Goal: Information Seeking & Learning: Learn about a topic

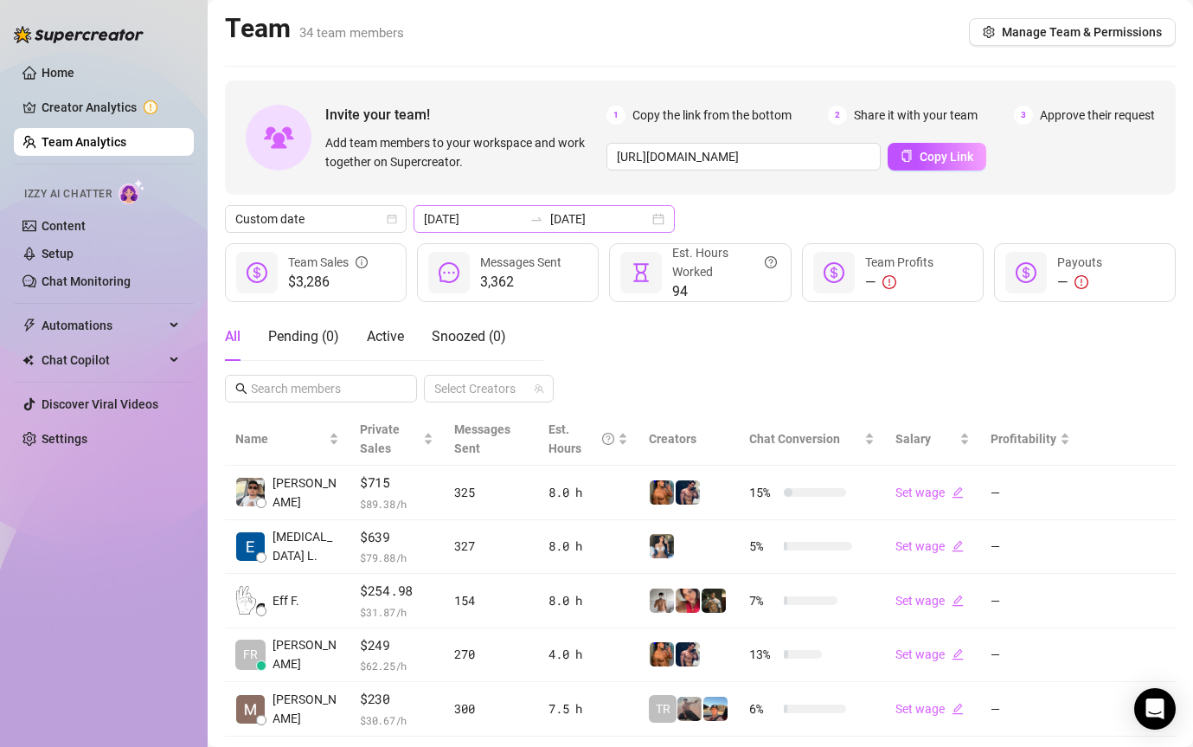
click at [523, 213] on div at bounding box center [537, 219] width 28 height 14
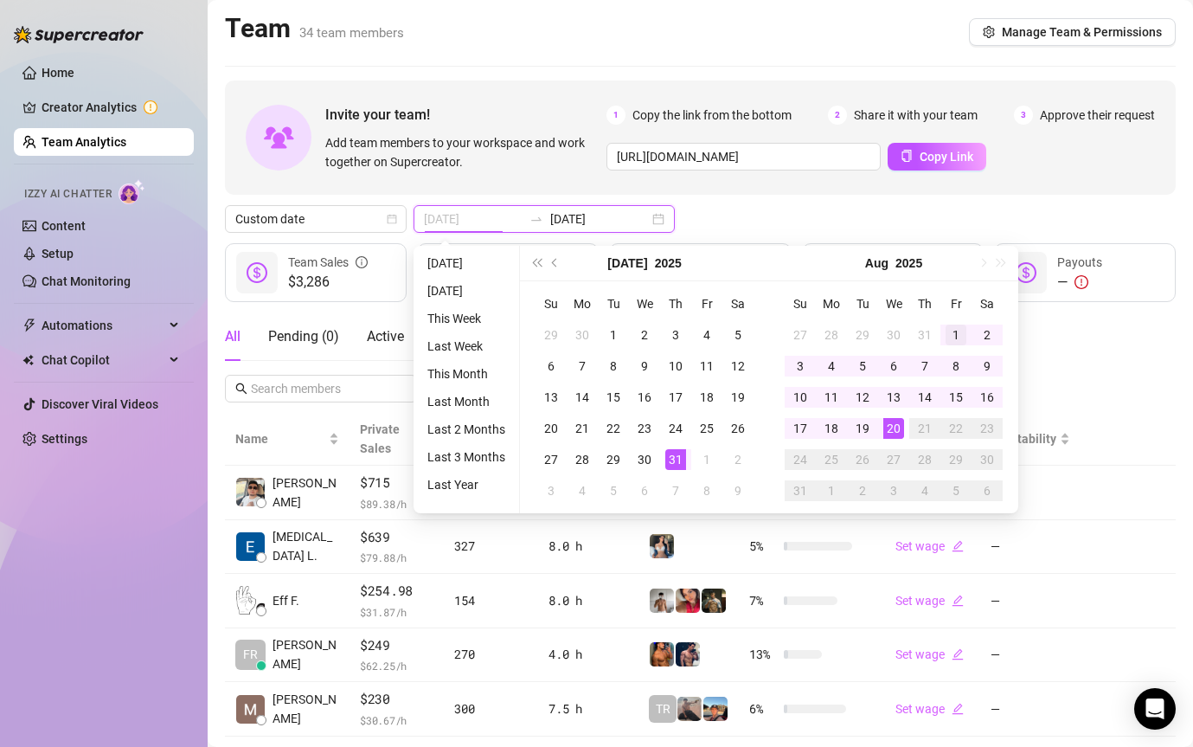
type input "[DATE]"
click at [952, 331] on div "1" at bounding box center [956, 334] width 21 height 21
type input "[DATE]"
click at [895, 431] on div "20" at bounding box center [893, 428] width 21 height 21
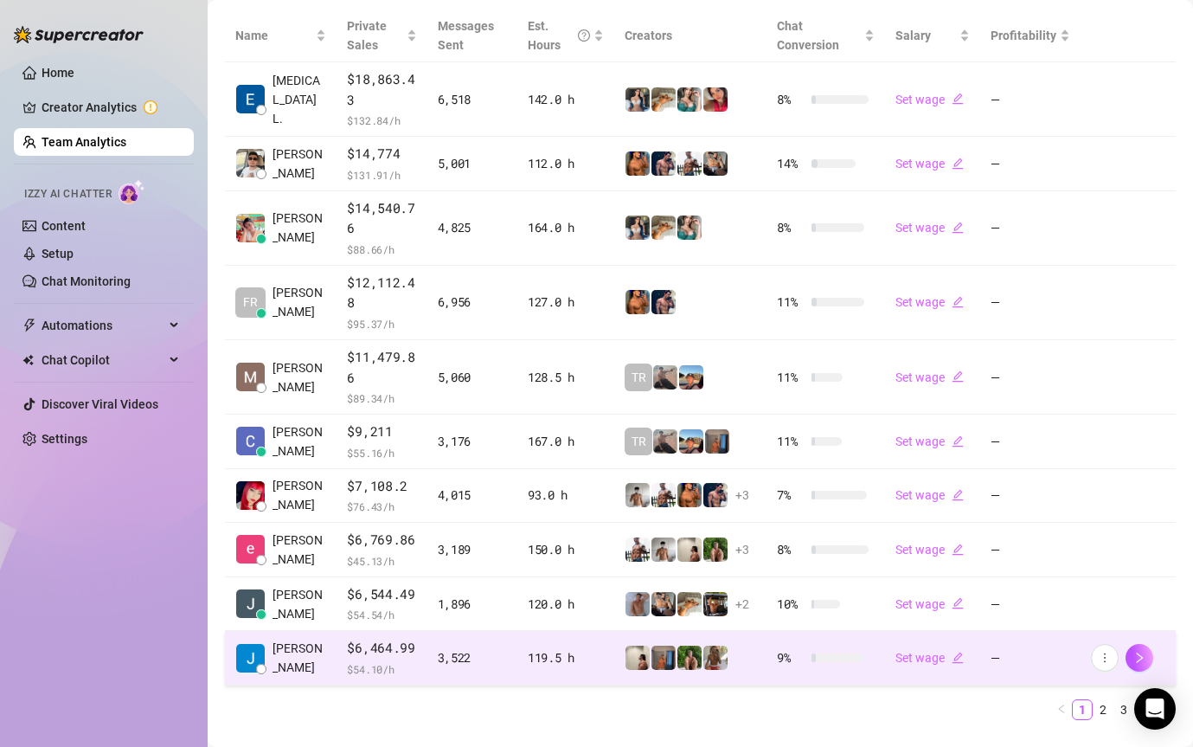
scroll to position [413, 0]
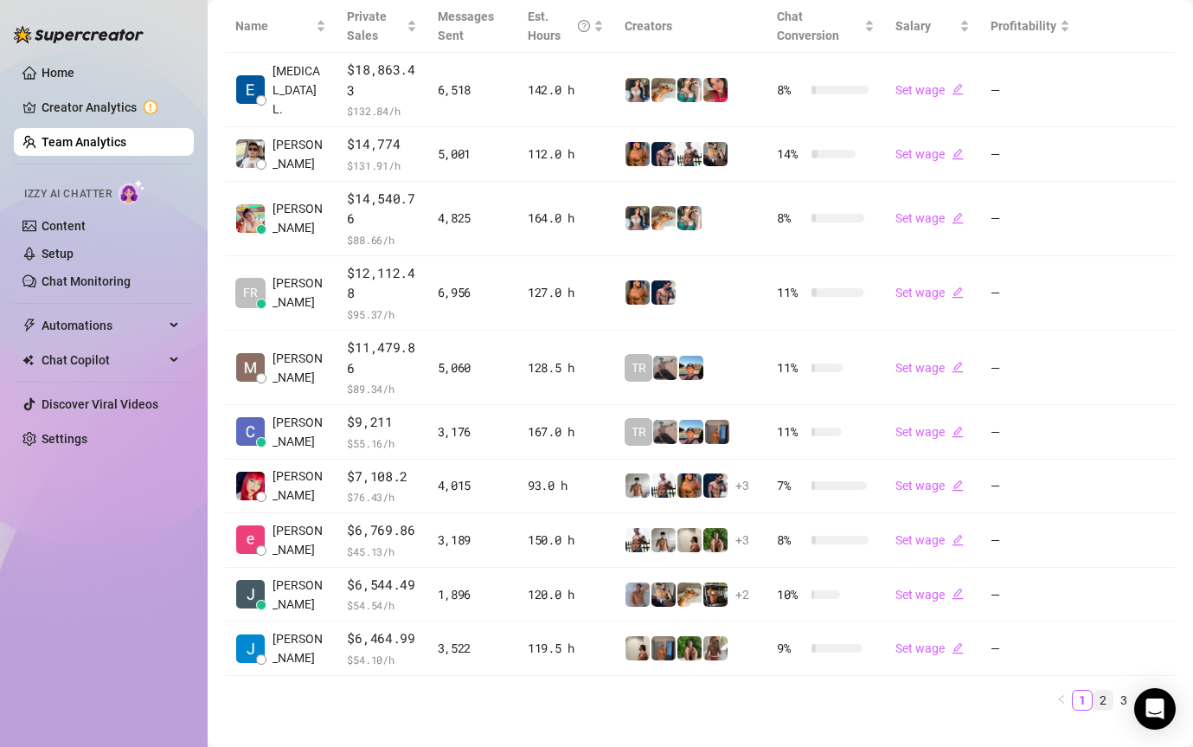
click at [1100, 700] on link "2" at bounding box center [1103, 699] width 19 height 19
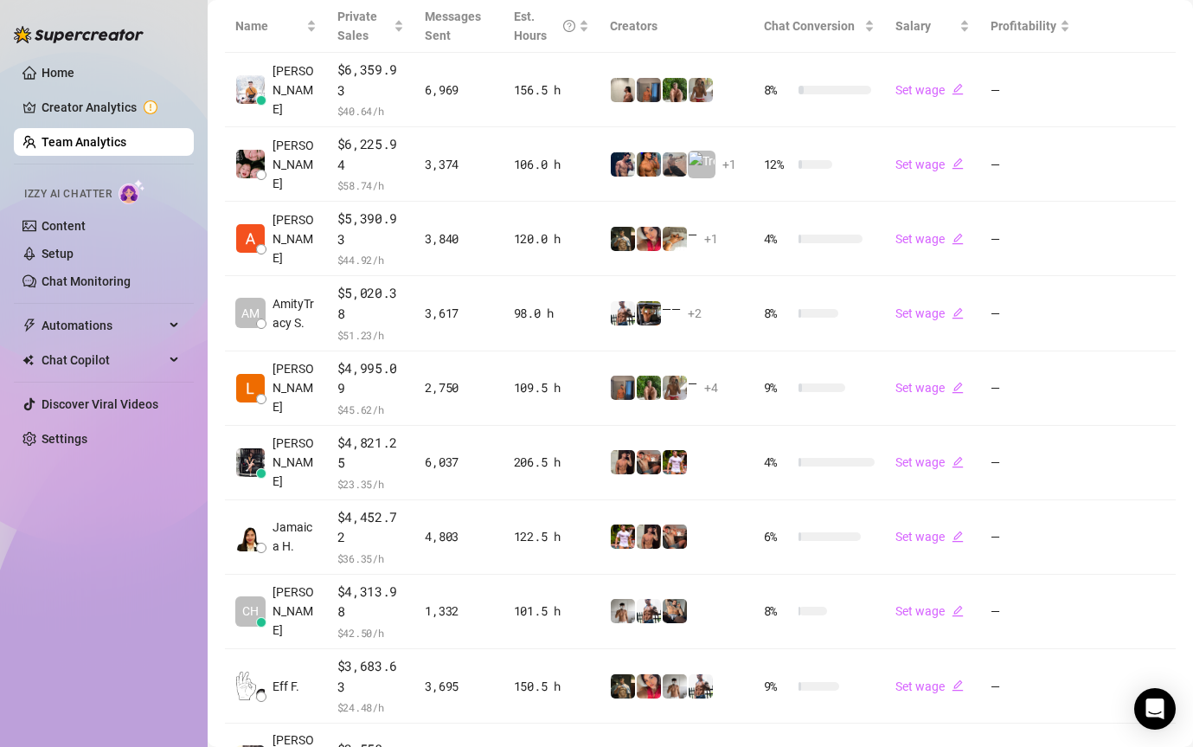
scroll to position [360, 0]
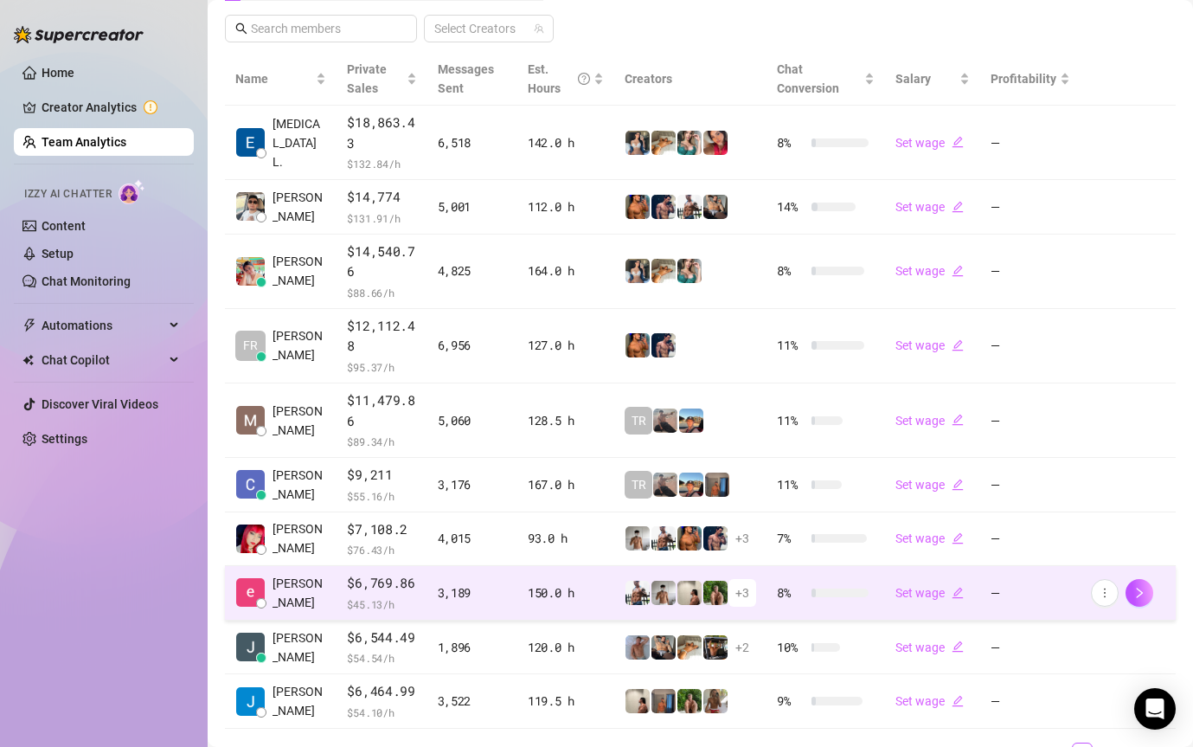
scroll to position [442, 0]
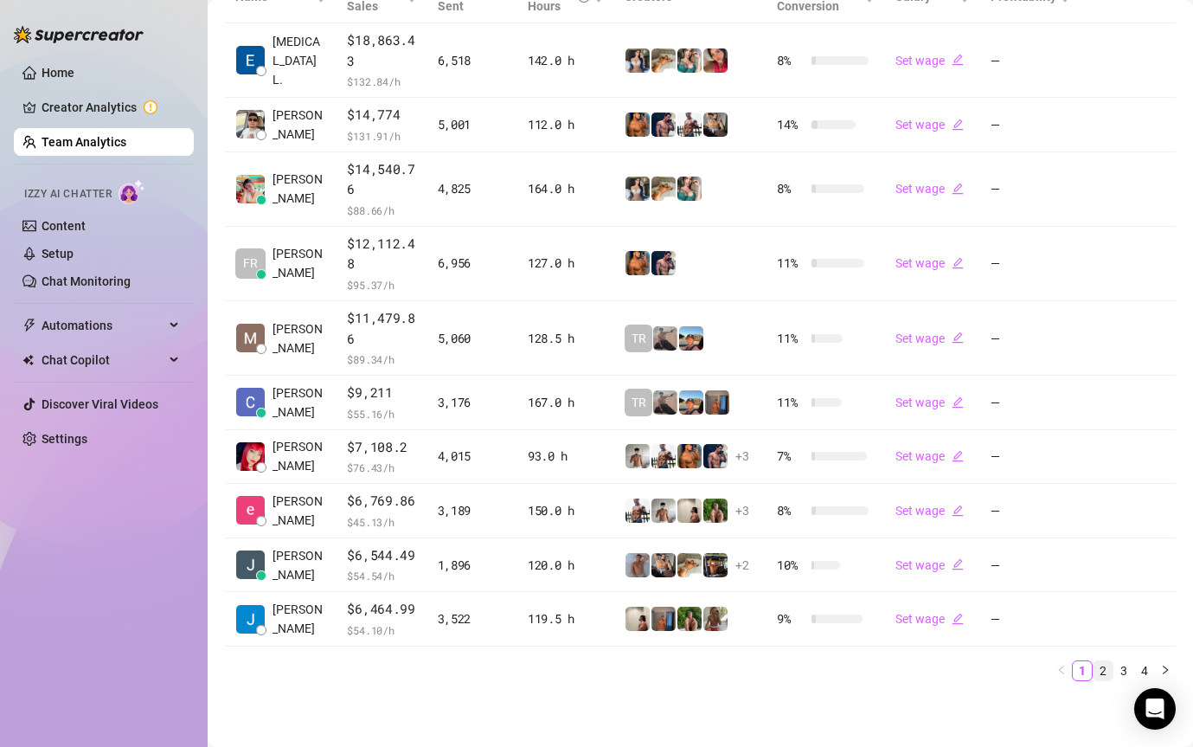
click at [1105, 669] on link "2" at bounding box center [1103, 670] width 19 height 19
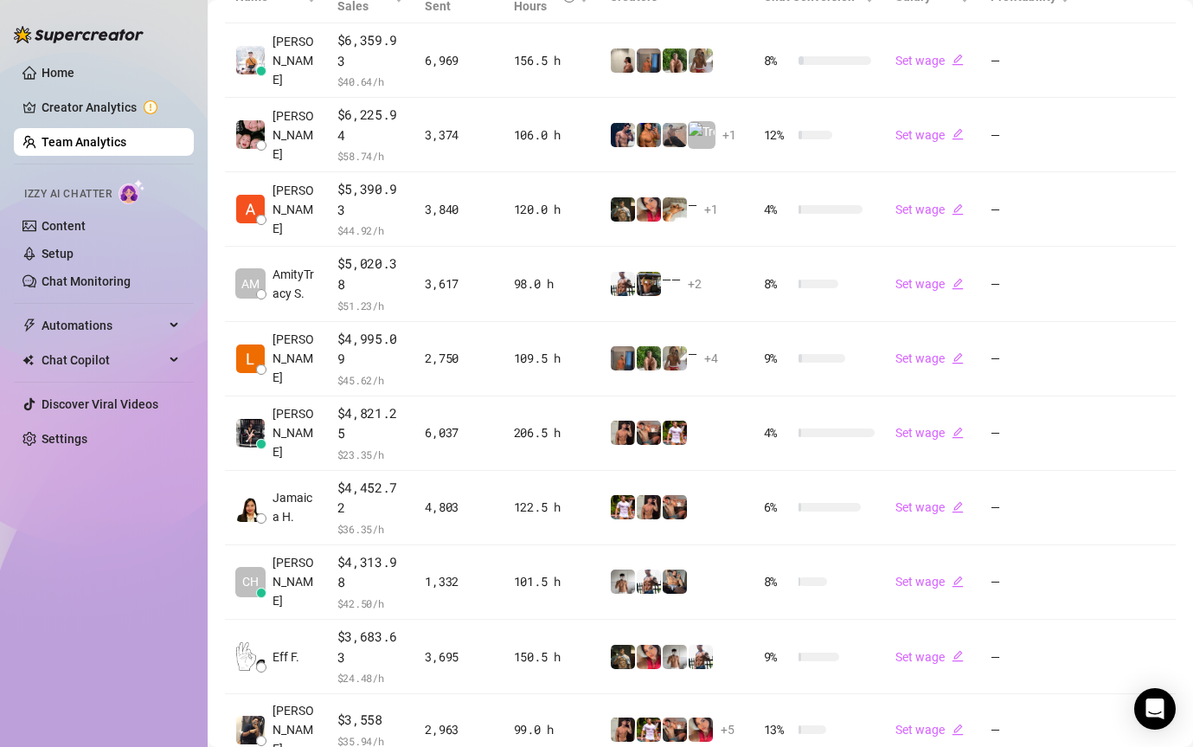
scroll to position [360, 0]
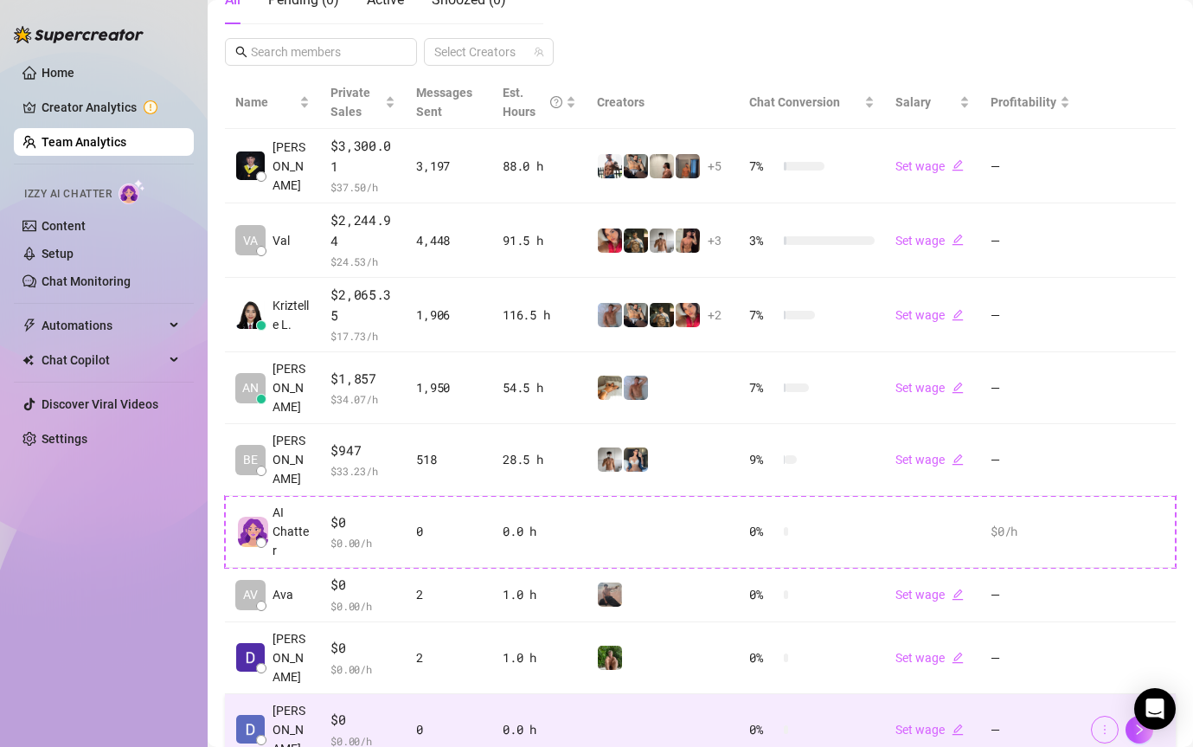
scroll to position [327, 0]
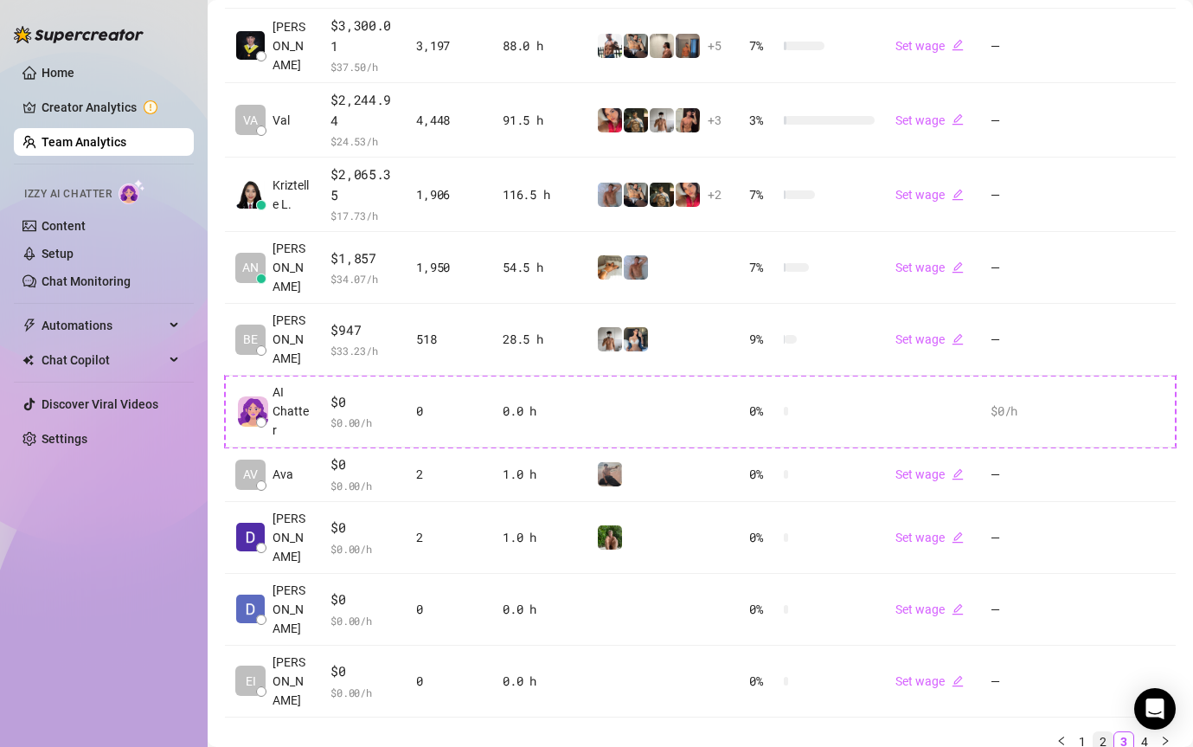
click at [1109, 732] on link "2" at bounding box center [1103, 741] width 19 height 19
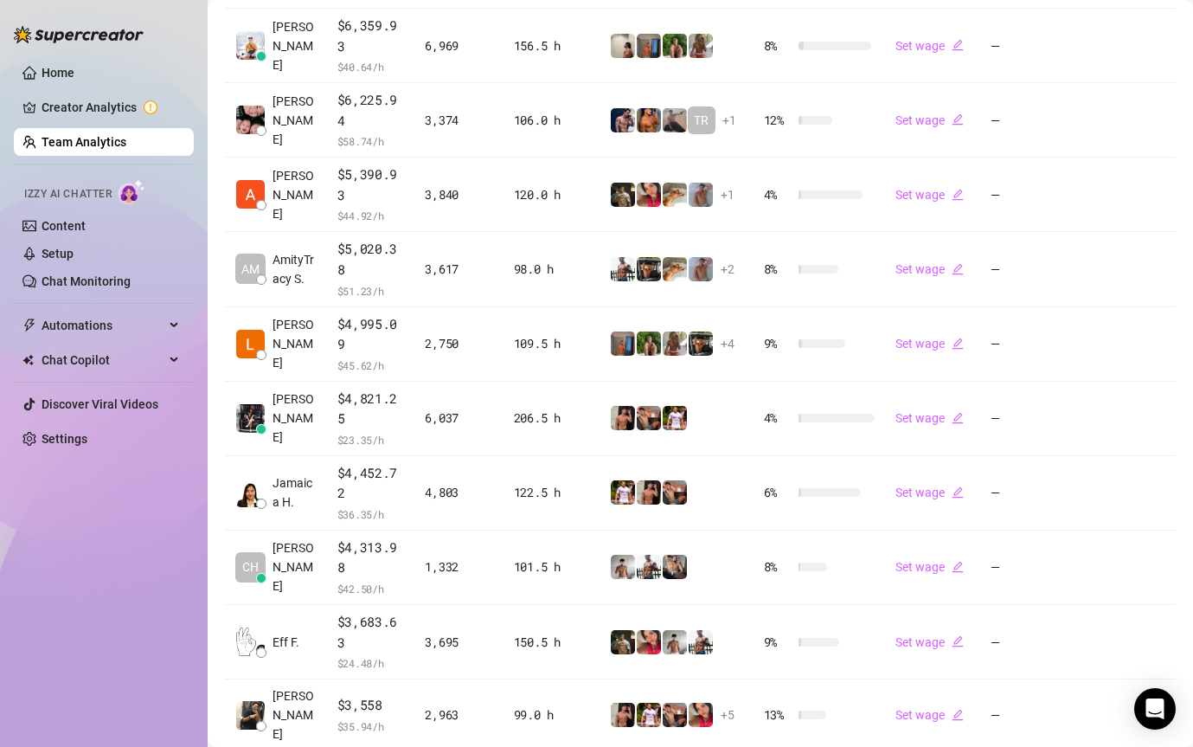
scroll to position [360, 0]
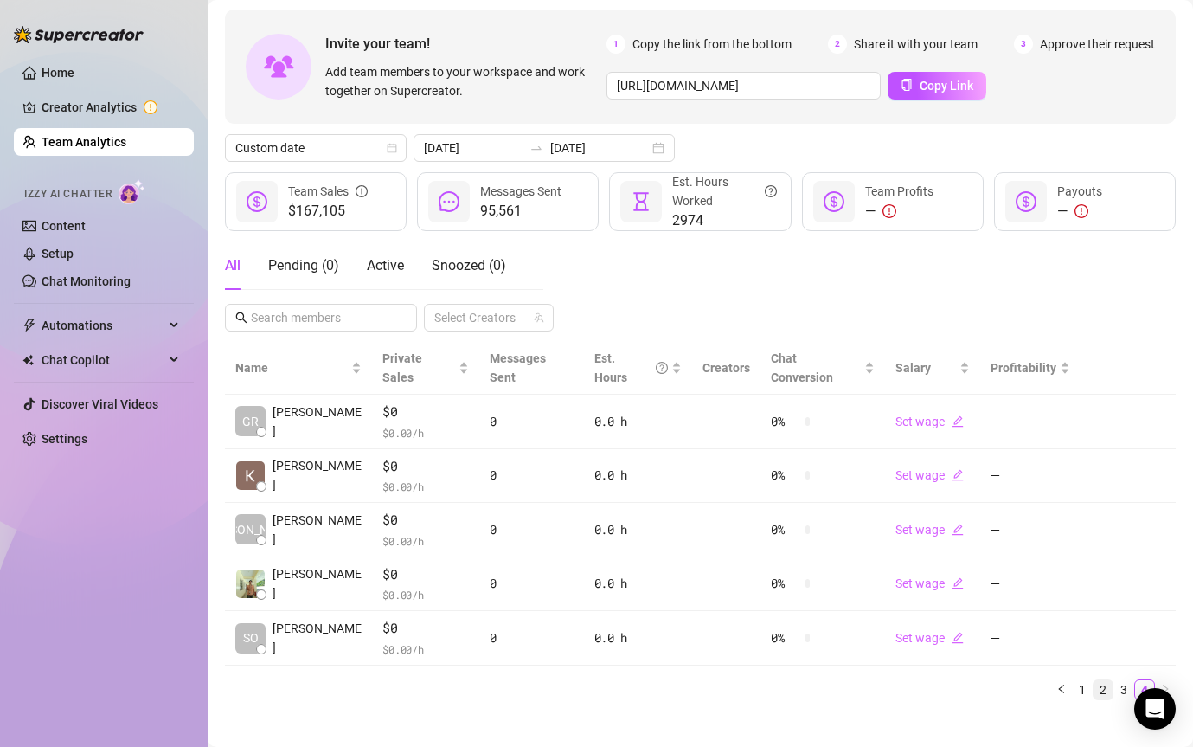
click at [1101, 680] on link "2" at bounding box center [1103, 689] width 19 height 19
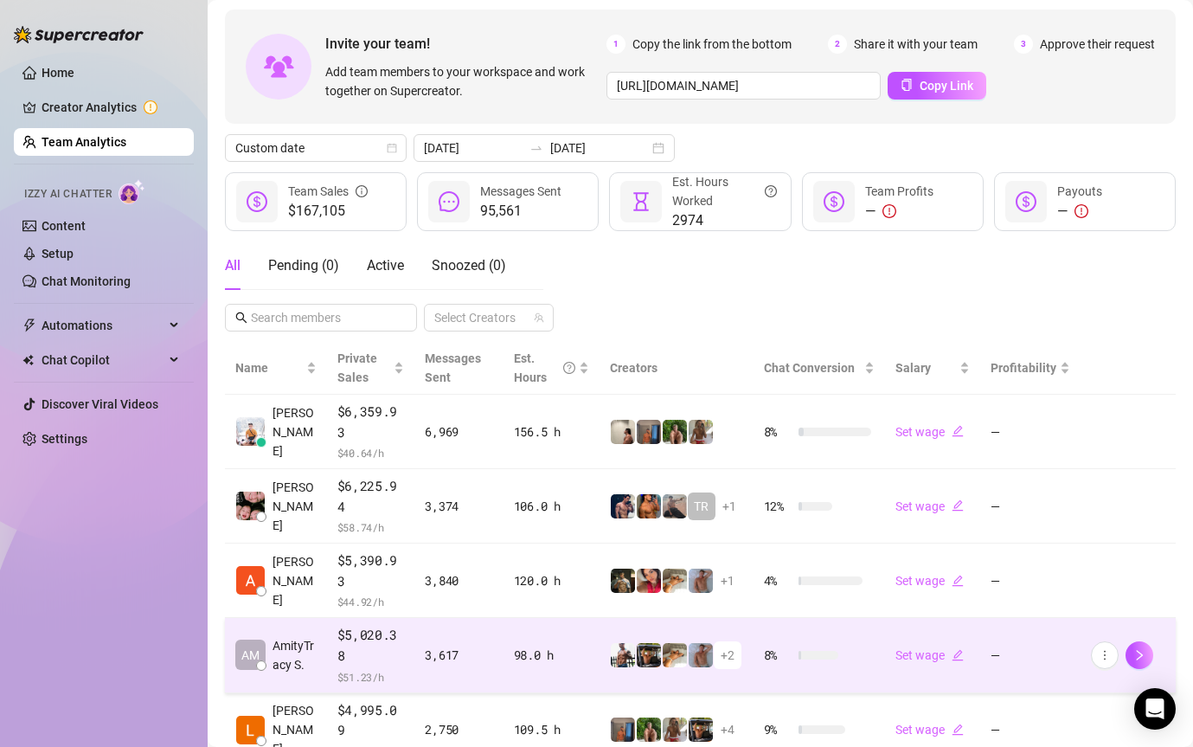
scroll to position [360, 0]
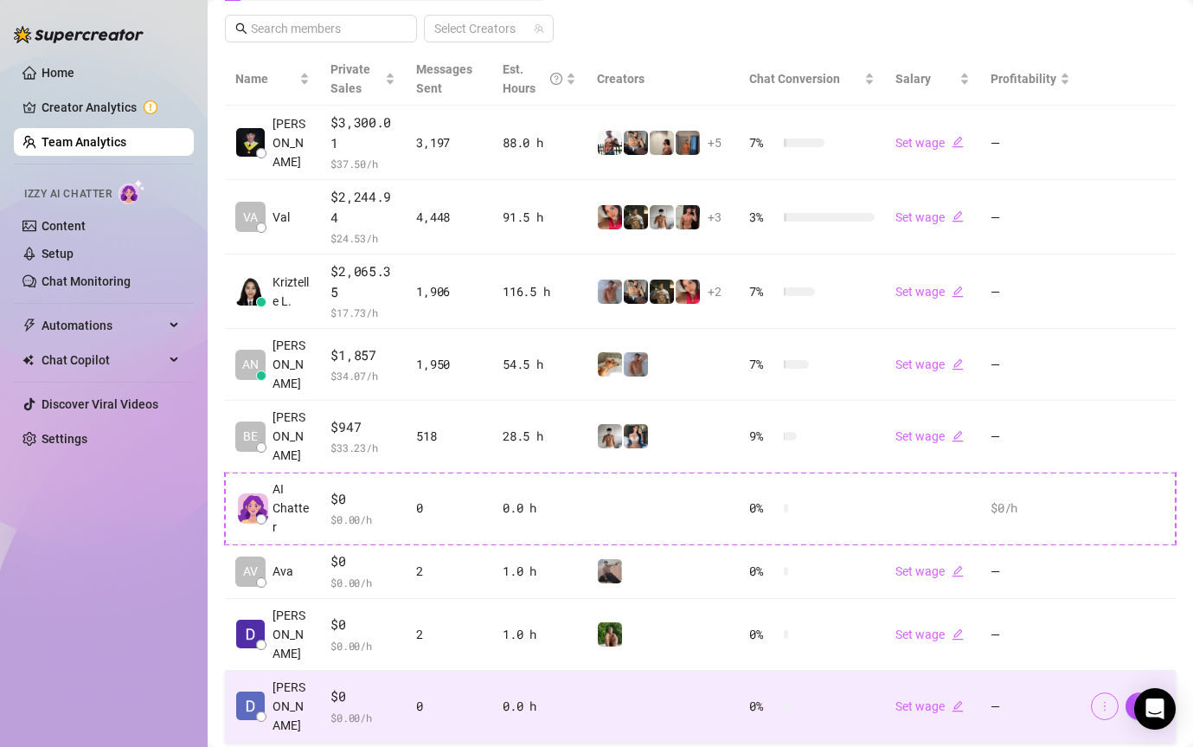
scroll to position [457, 0]
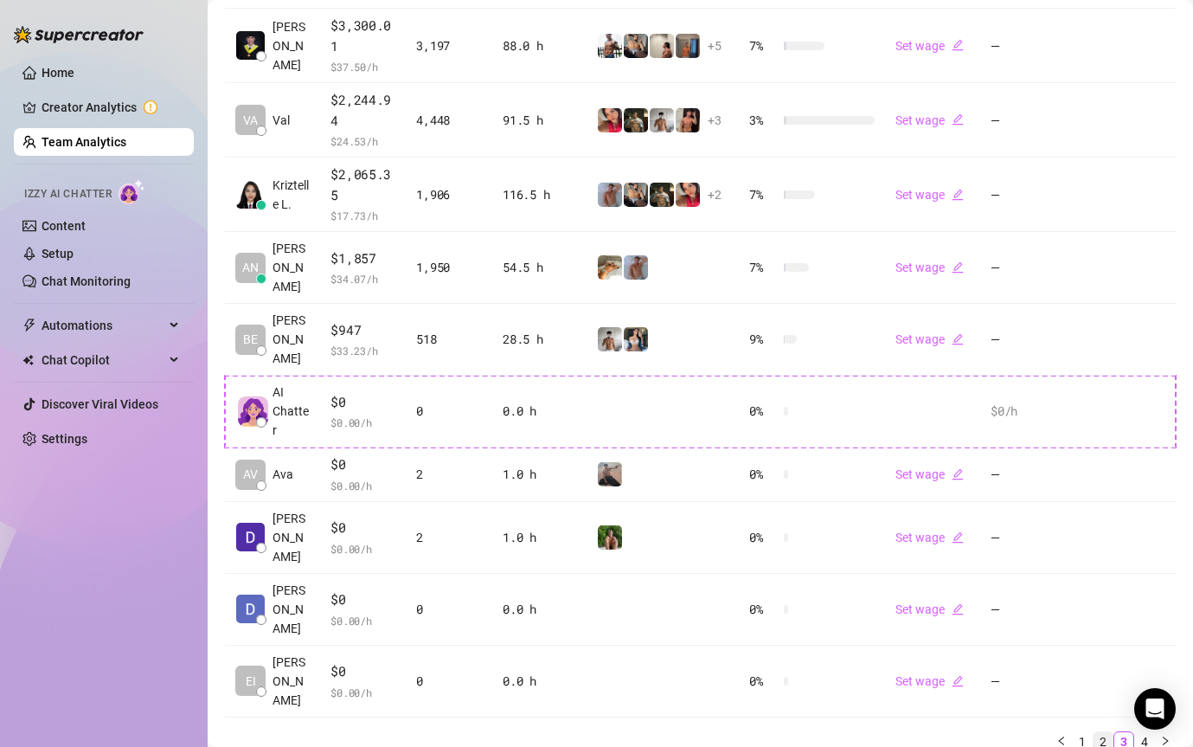
click at [1101, 732] on link "2" at bounding box center [1103, 741] width 19 height 19
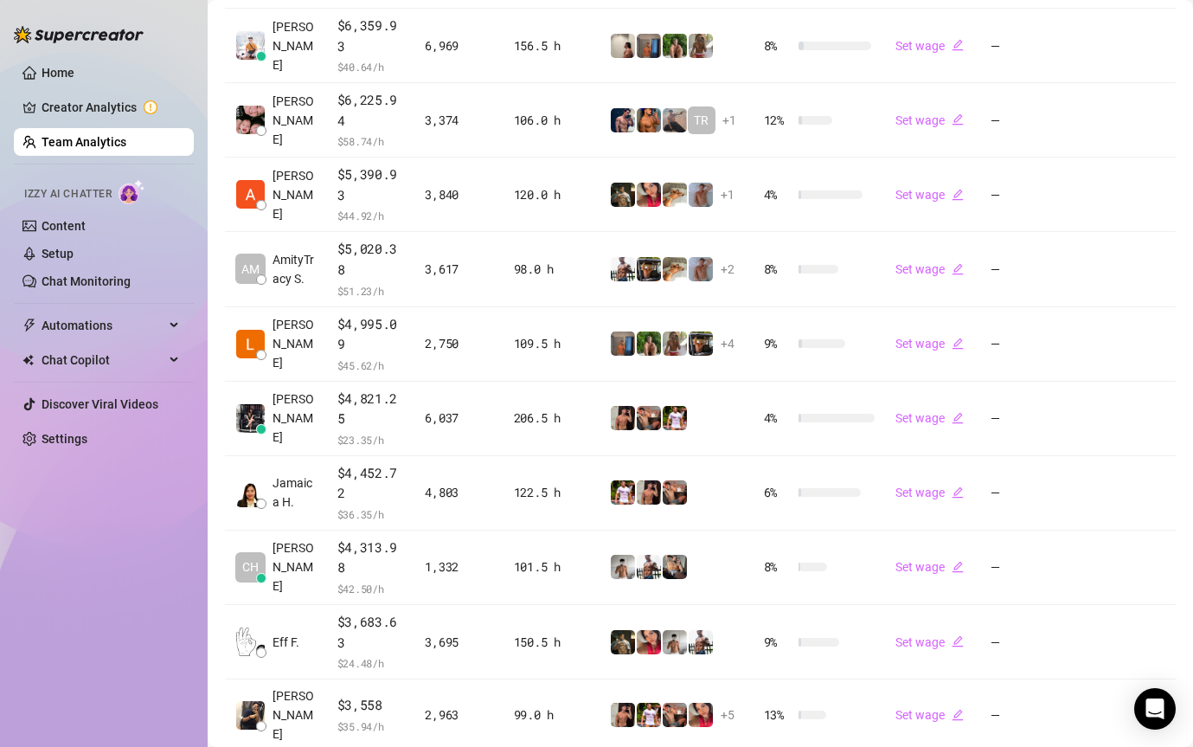
scroll to position [360, 0]
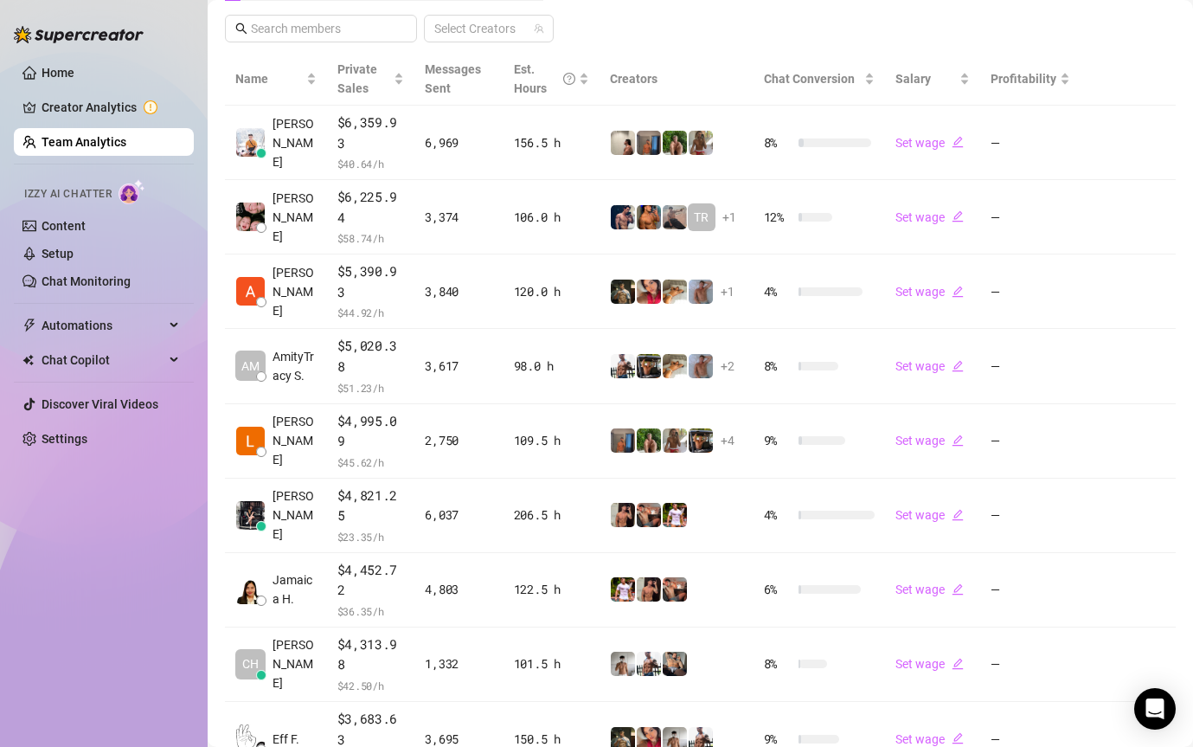
drag, startPoint x: 502, startPoint y: 677, endPoint x: 492, endPoint y: 676, distance: 9.7
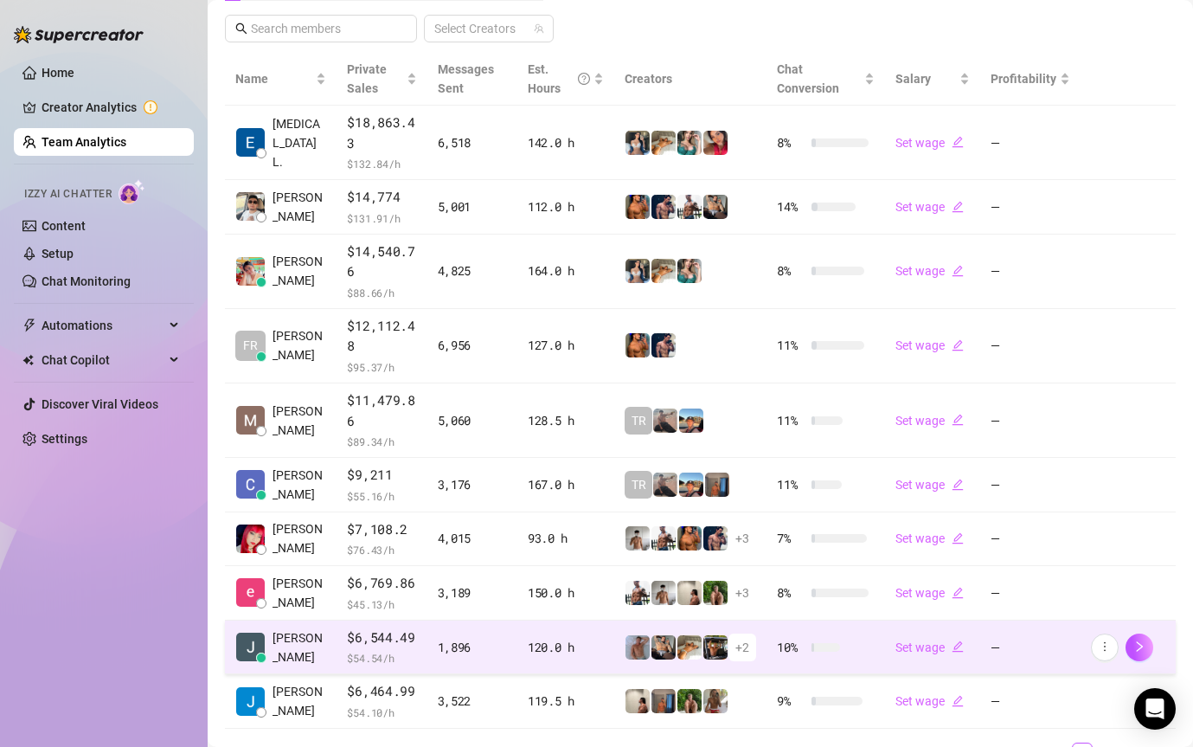
scroll to position [442, 0]
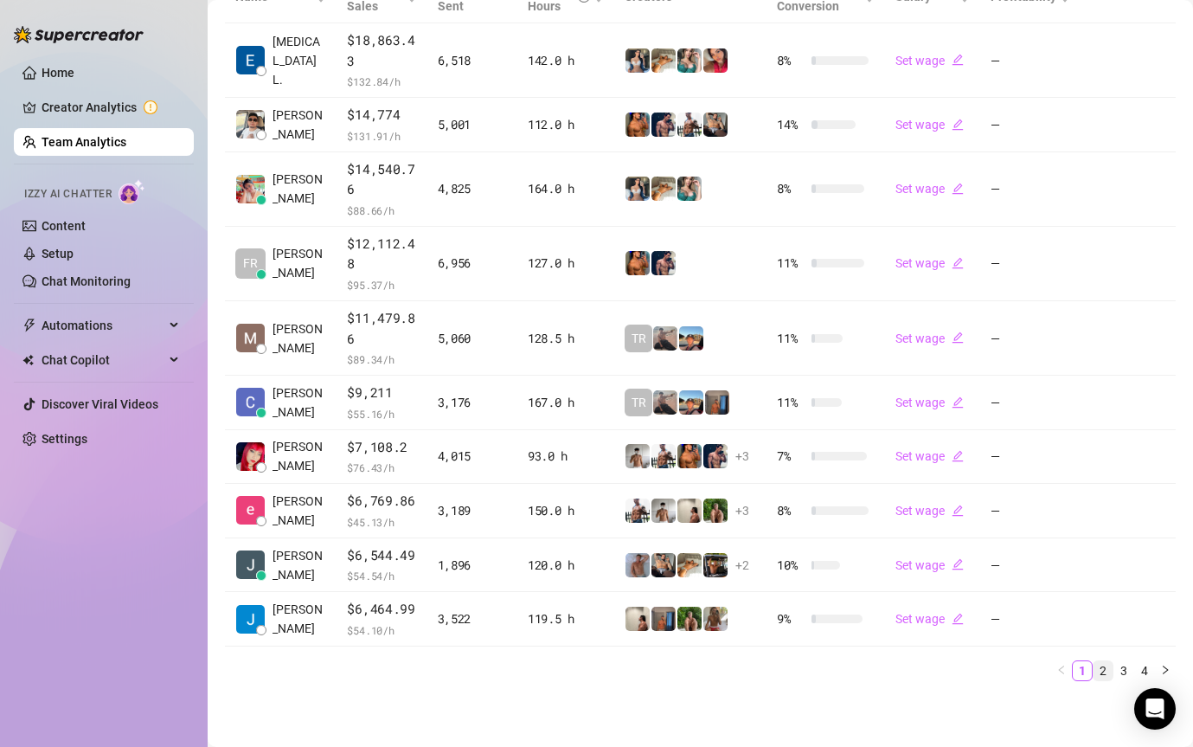
click at [1104, 675] on link "2" at bounding box center [1103, 670] width 19 height 19
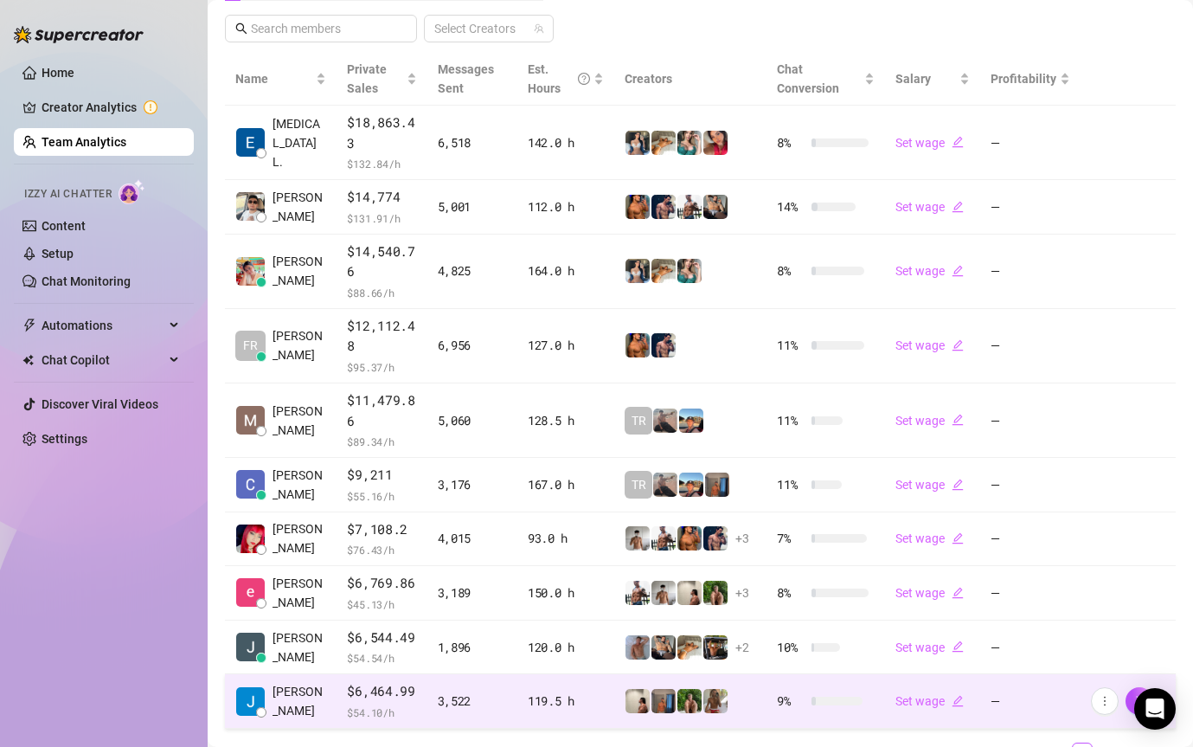
scroll to position [442, 0]
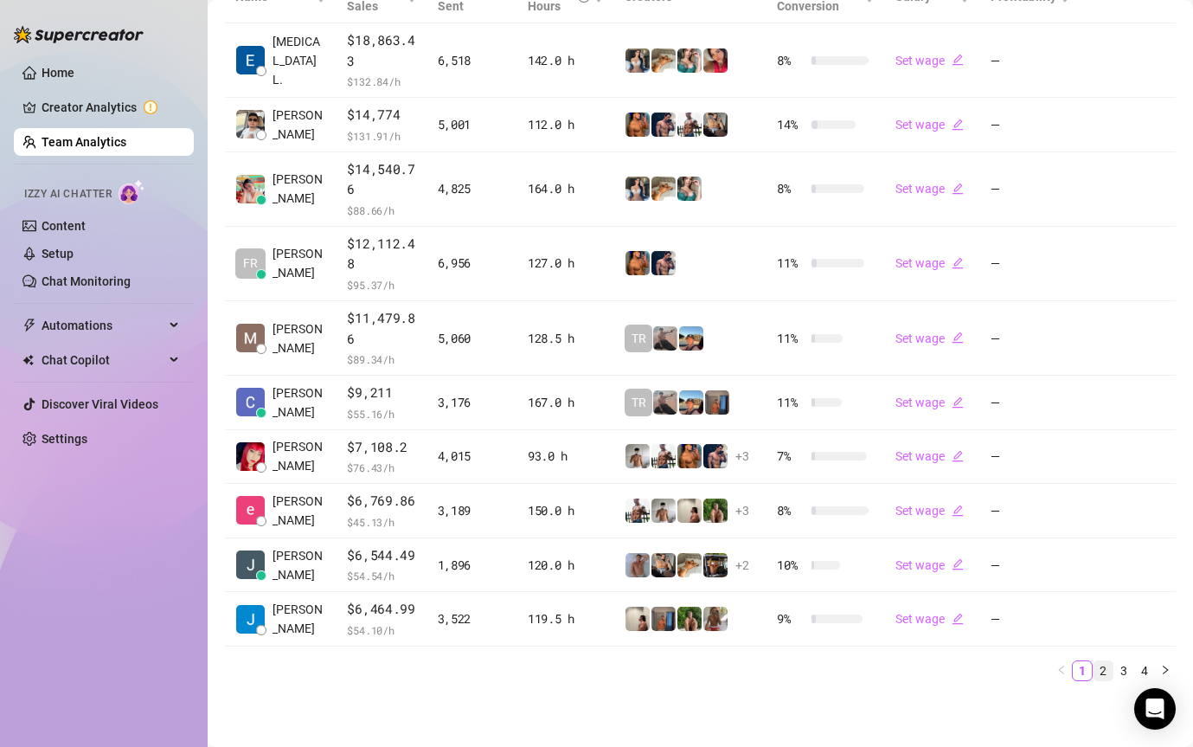
click at [1112, 668] on link "2" at bounding box center [1103, 670] width 19 height 19
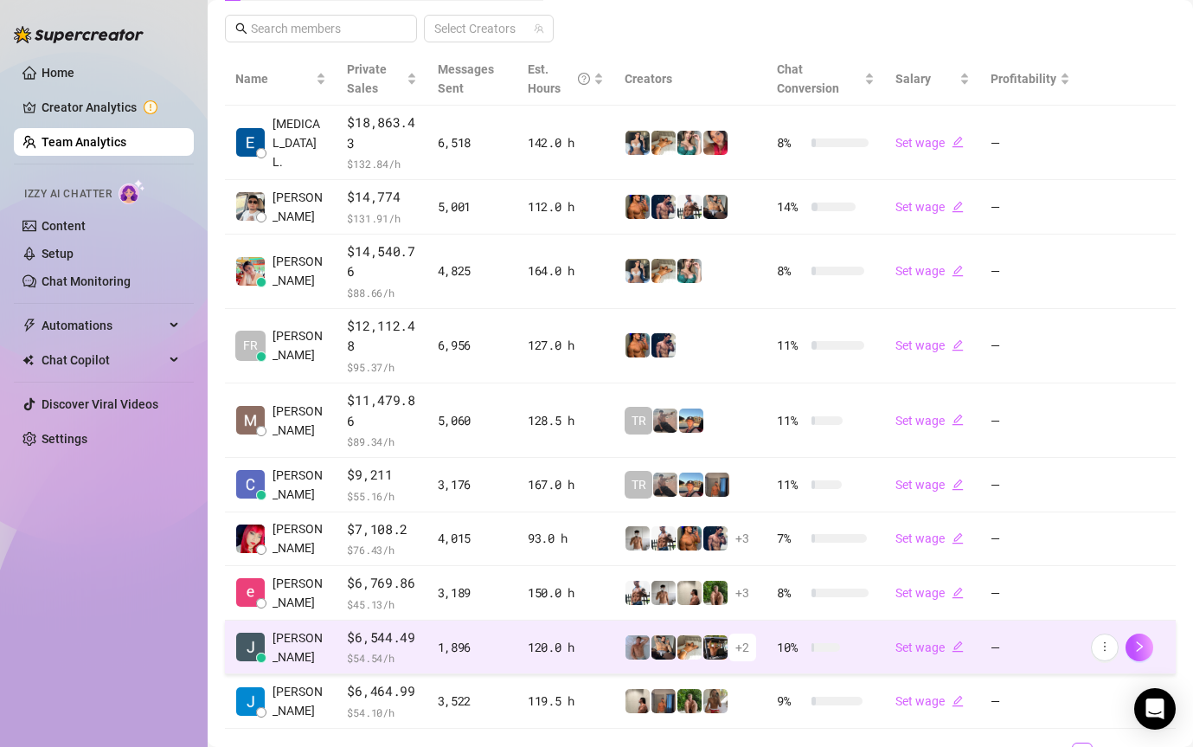
scroll to position [442, 0]
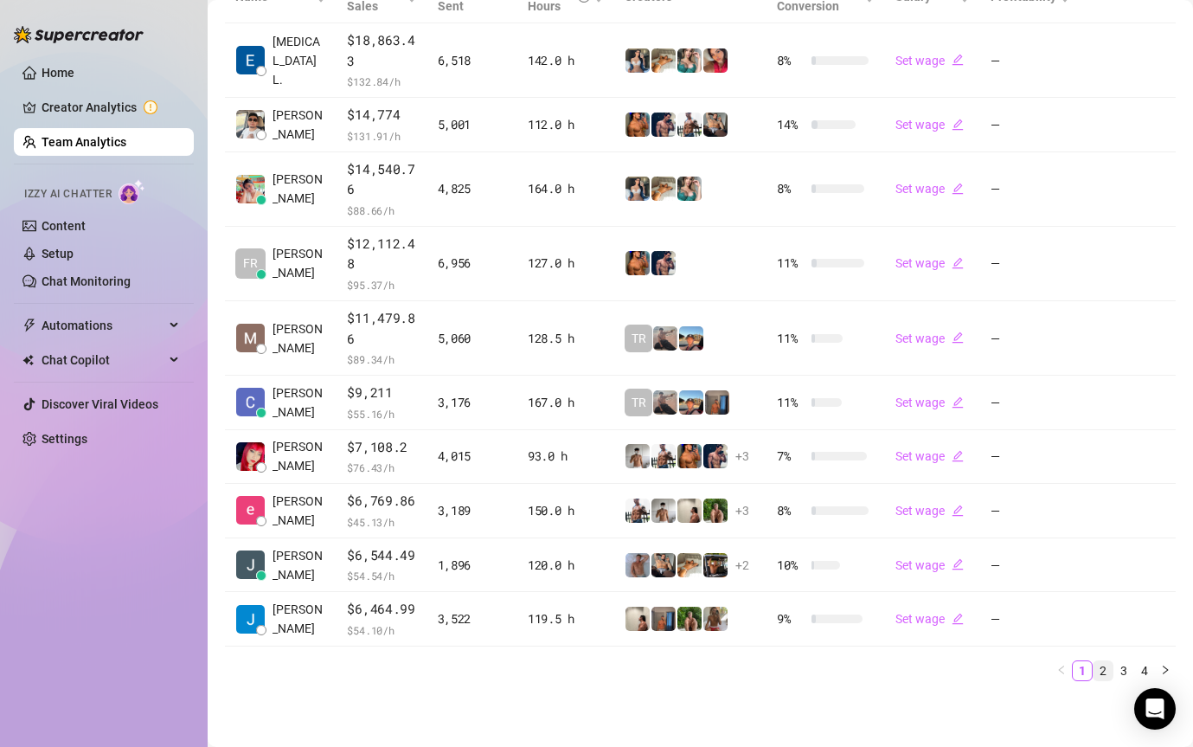
click at [1100, 665] on link "2" at bounding box center [1103, 670] width 19 height 19
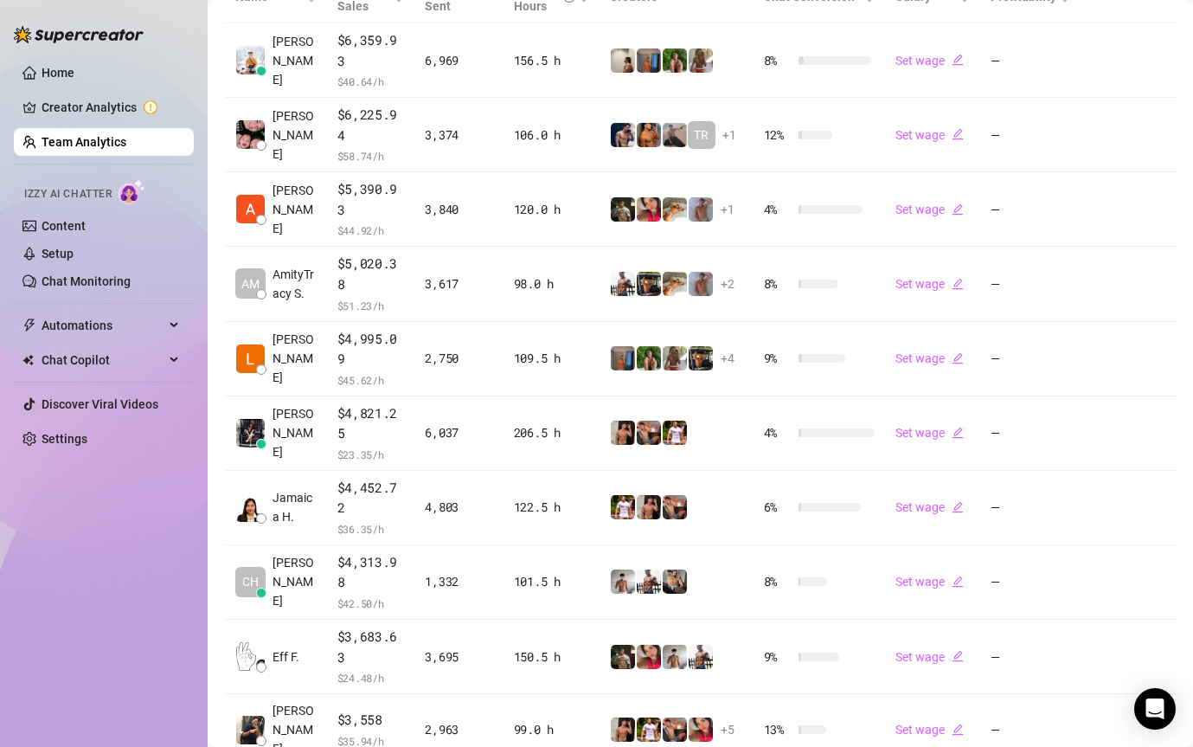
scroll to position [360, 0]
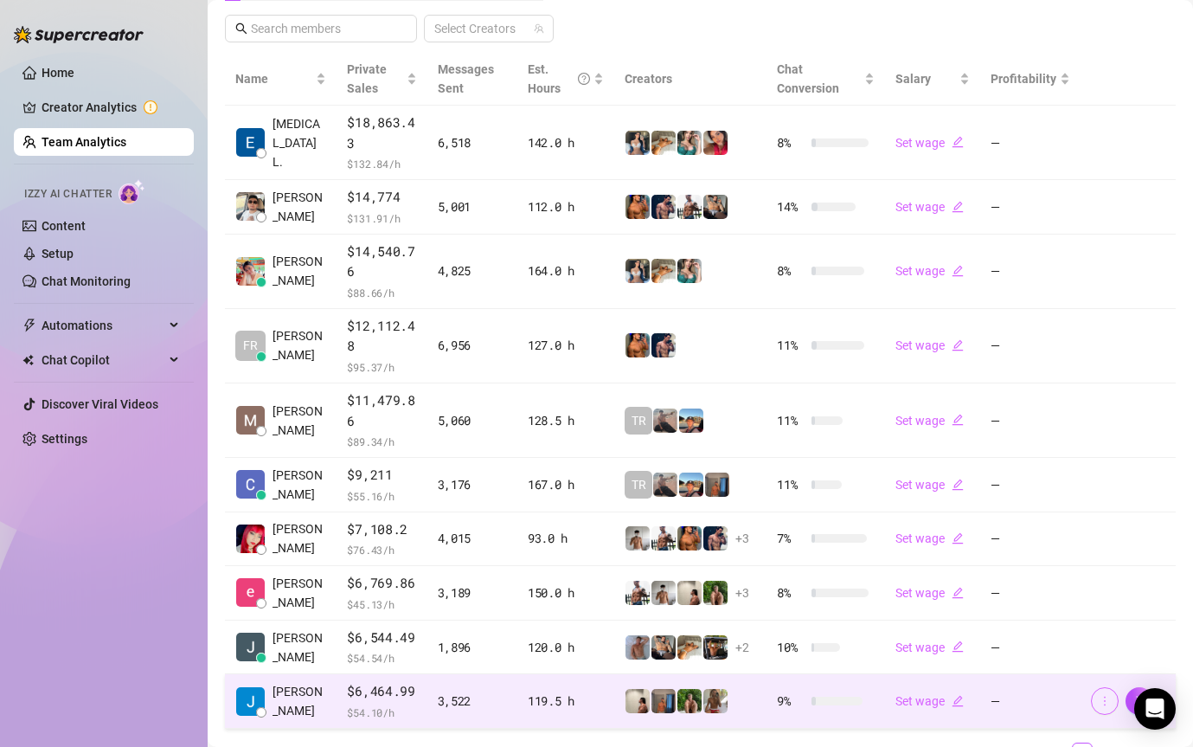
scroll to position [442, 0]
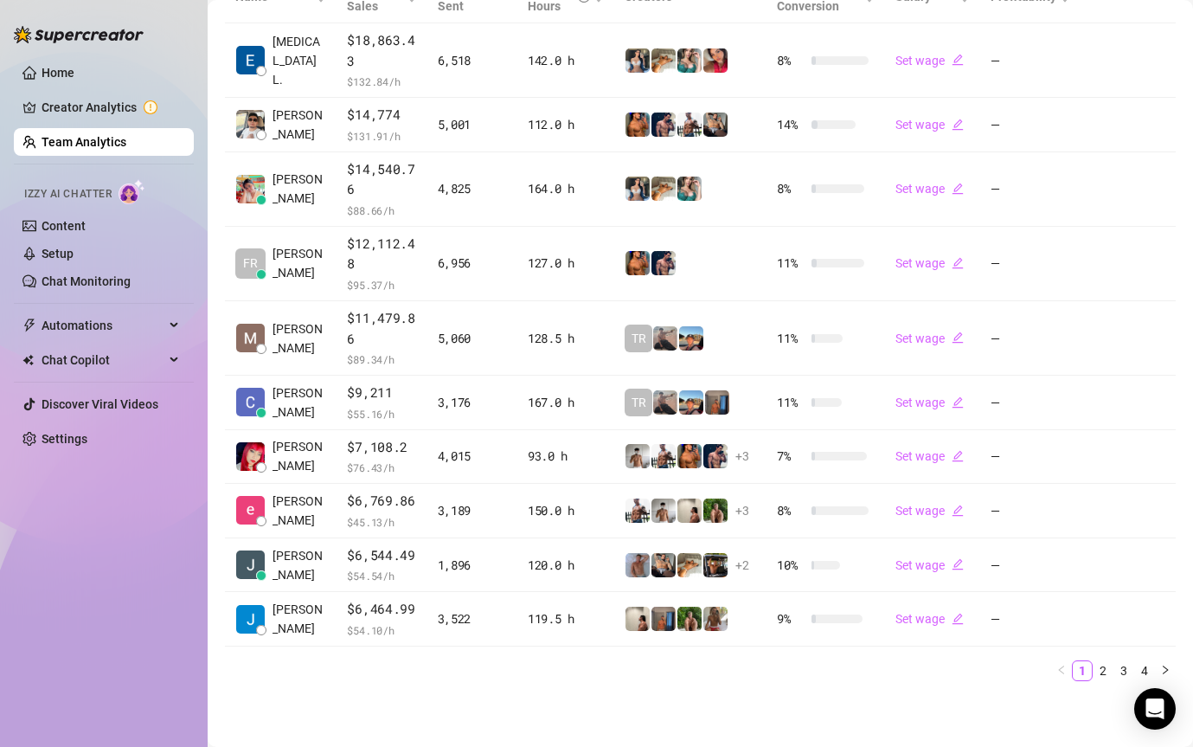
click at [1094, 659] on div "Name Private Sales Messages Sent Est. Hours Creators Chat Conversion Salary Pro…" at bounding box center [700, 326] width 951 height 710
click at [1096, 661] on link "2" at bounding box center [1103, 670] width 19 height 19
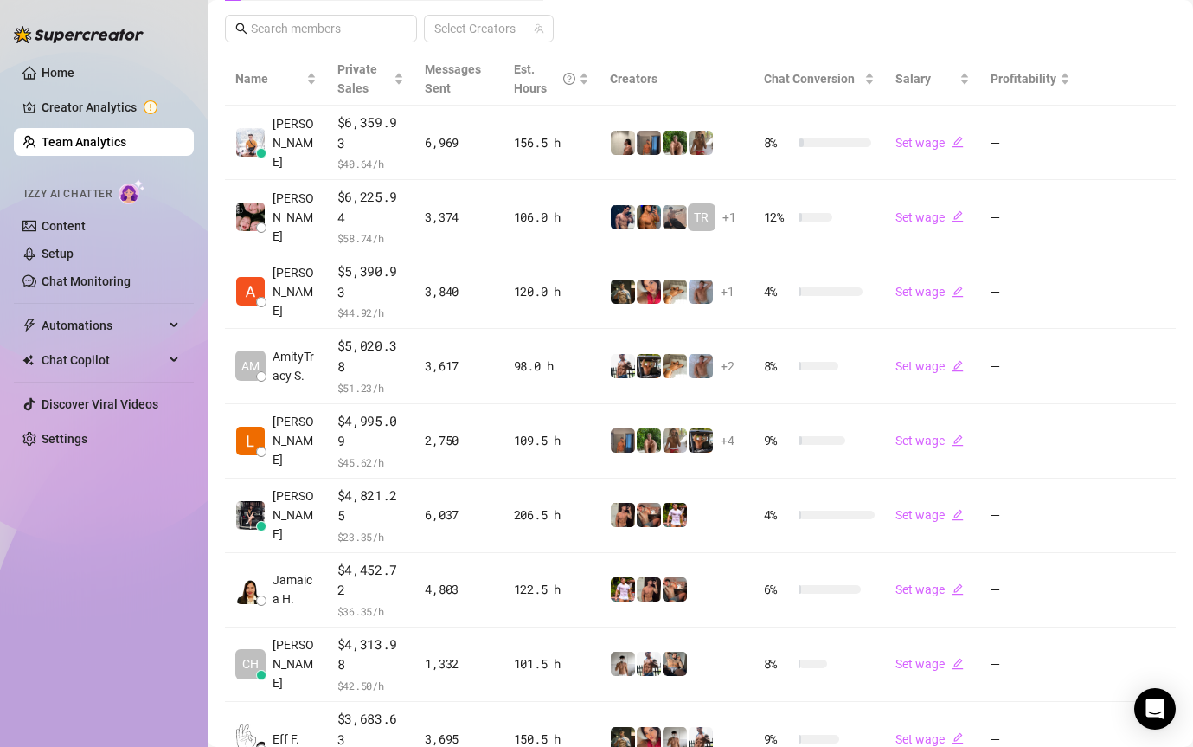
click at [1081, 658] on div "Name Private Sales Messages Sent Est. Hours Creators Chat Conversion Salary Pro…" at bounding box center [700, 468] width 951 height 830
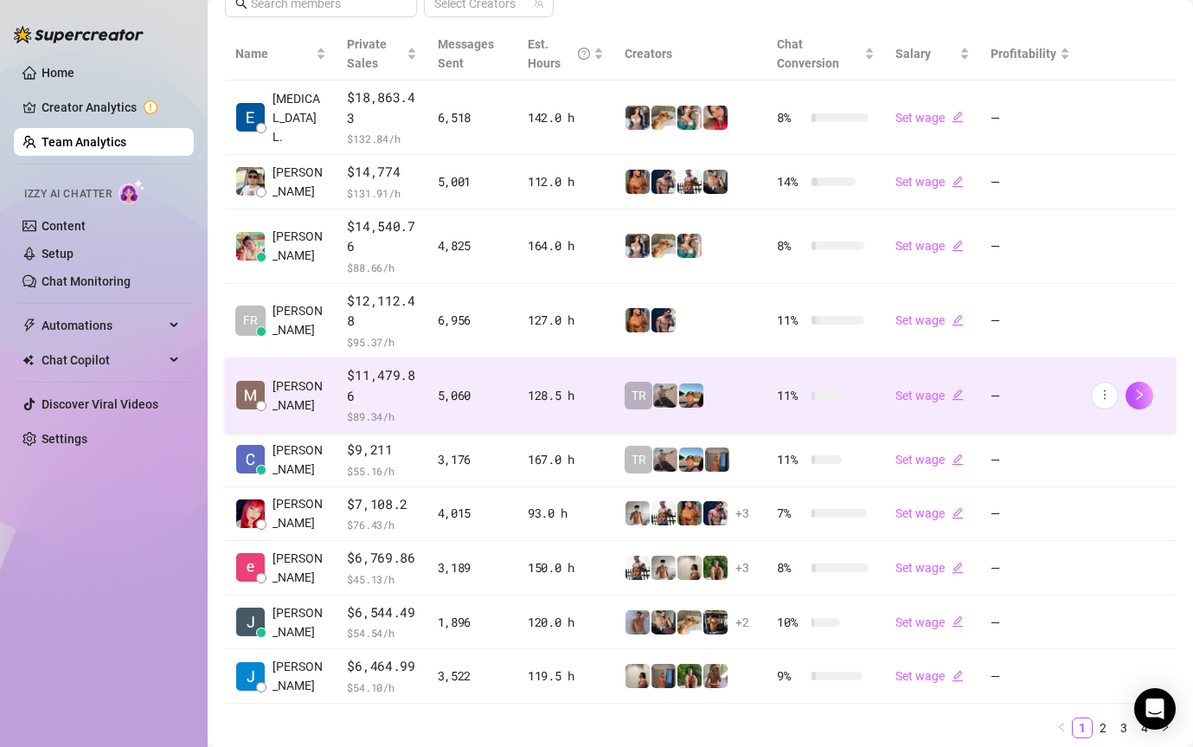
scroll to position [442, 0]
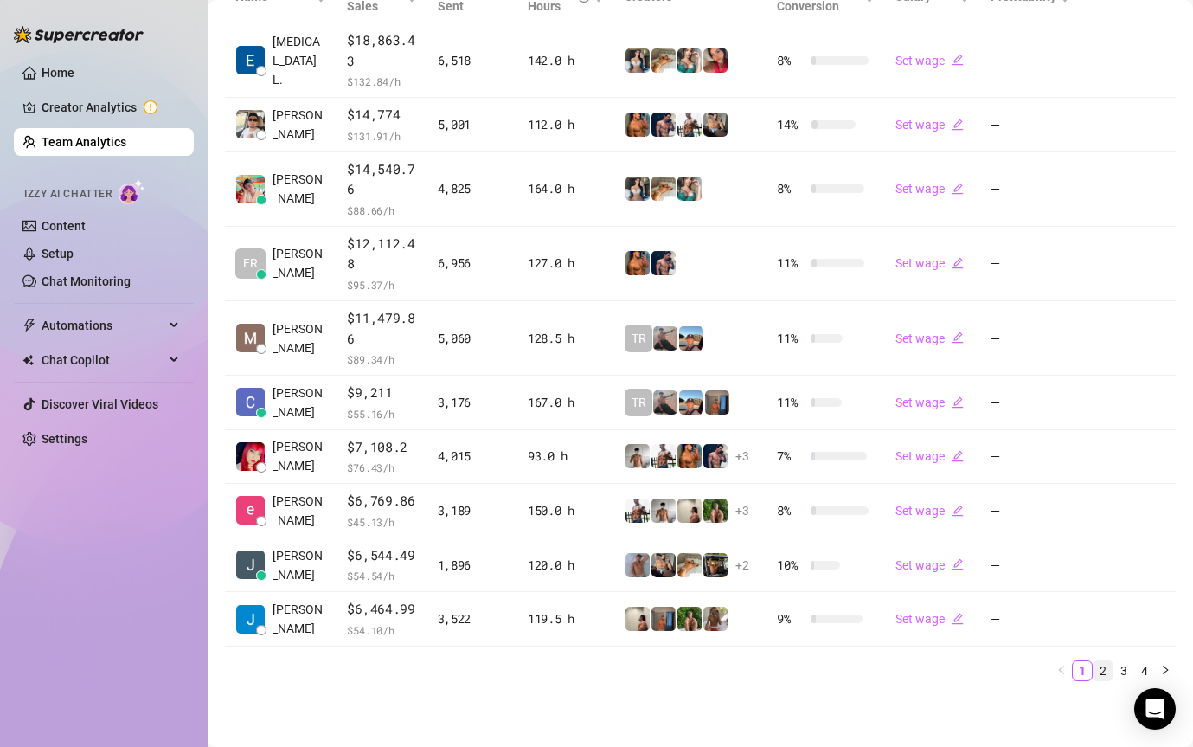
click at [1099, 674] on link "2" at bounding box center [1103, 670] width 19 height 19
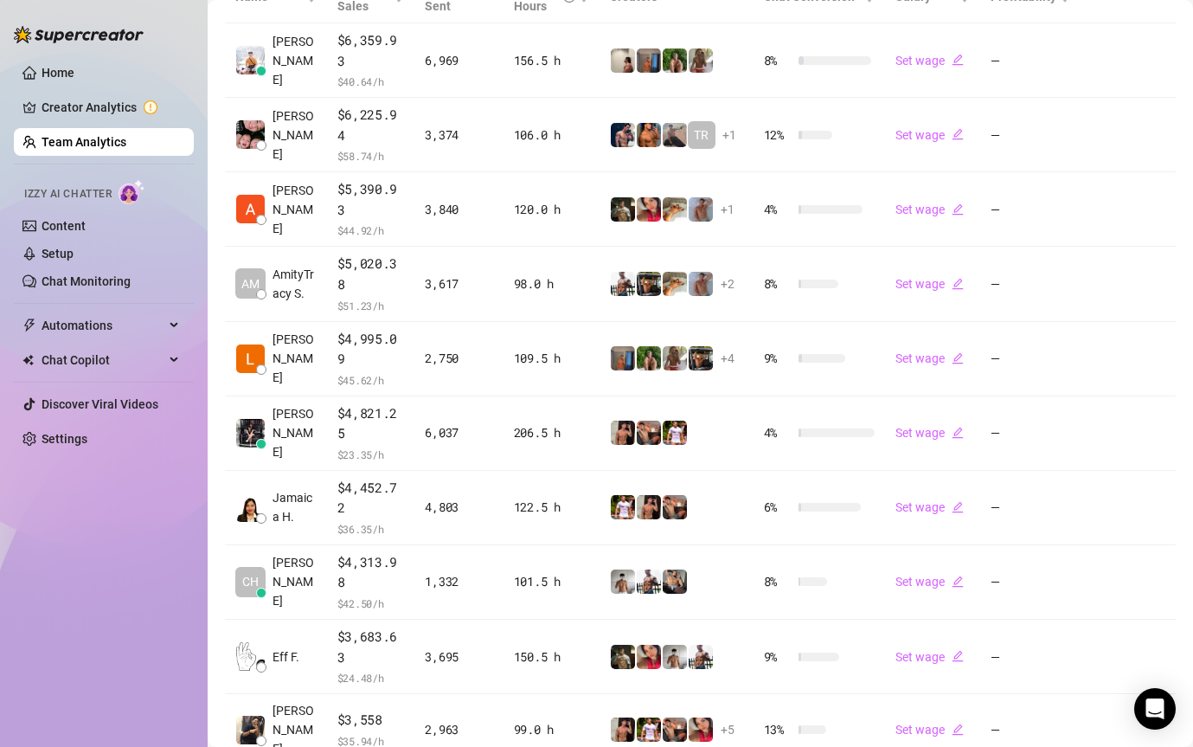
scroll to position [360, 0]
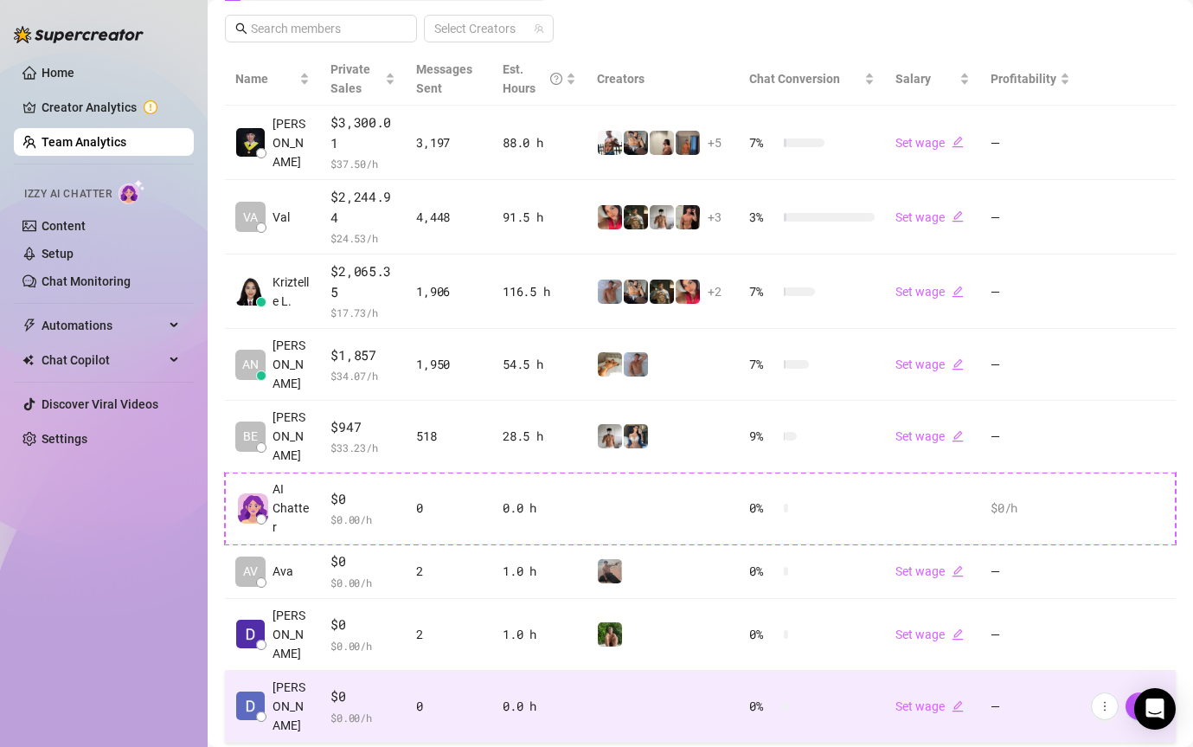
scroll to position [457, 0]
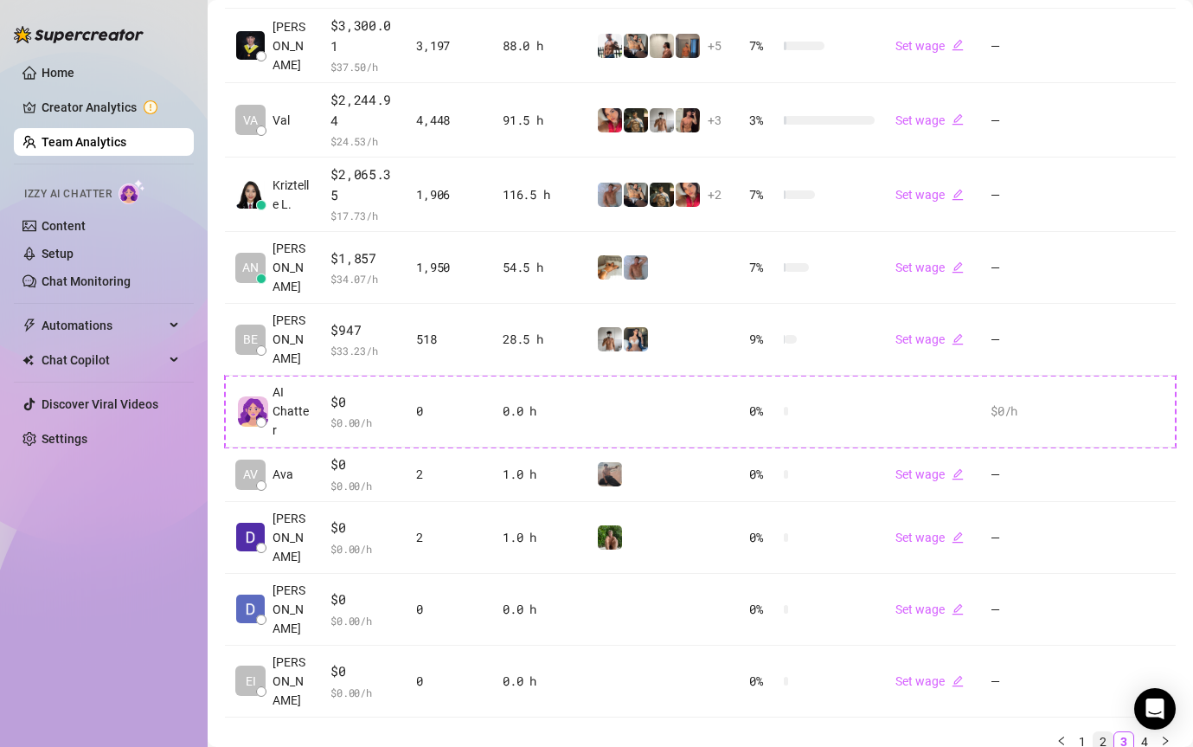
click at [1093, 731] on li "2" at bounding box center [1103, 741] width 21 height 21
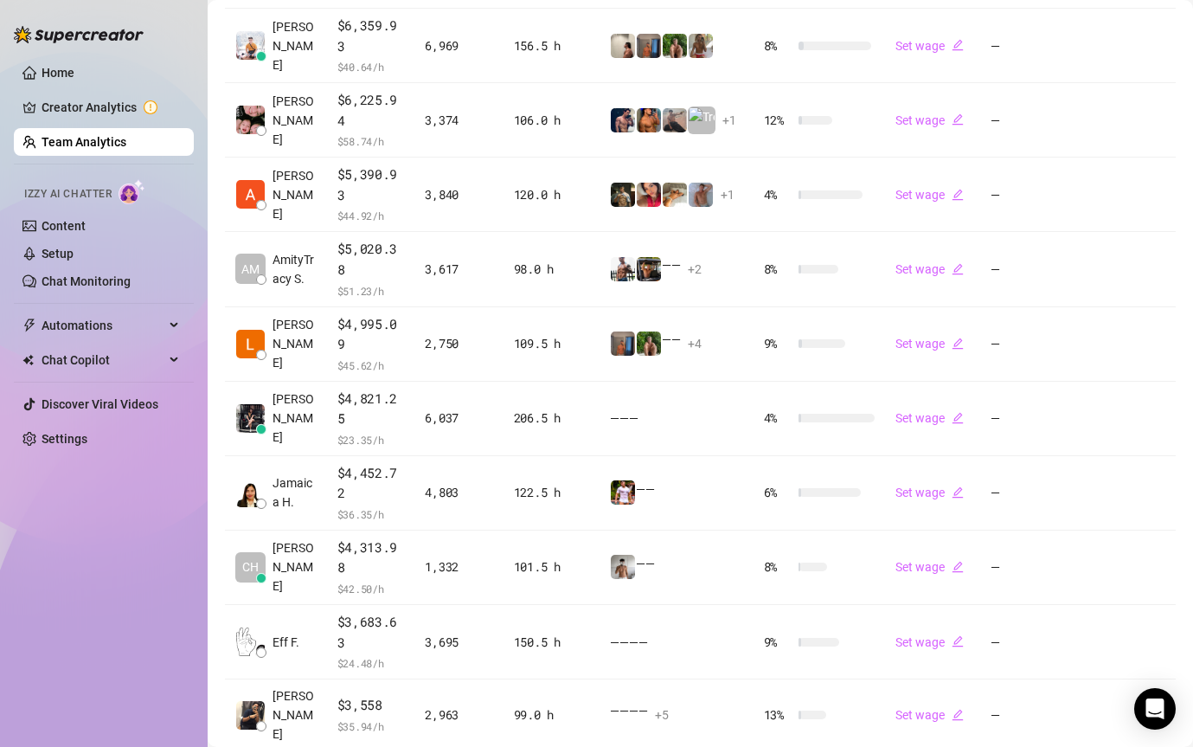
scroll to position [360, 0]
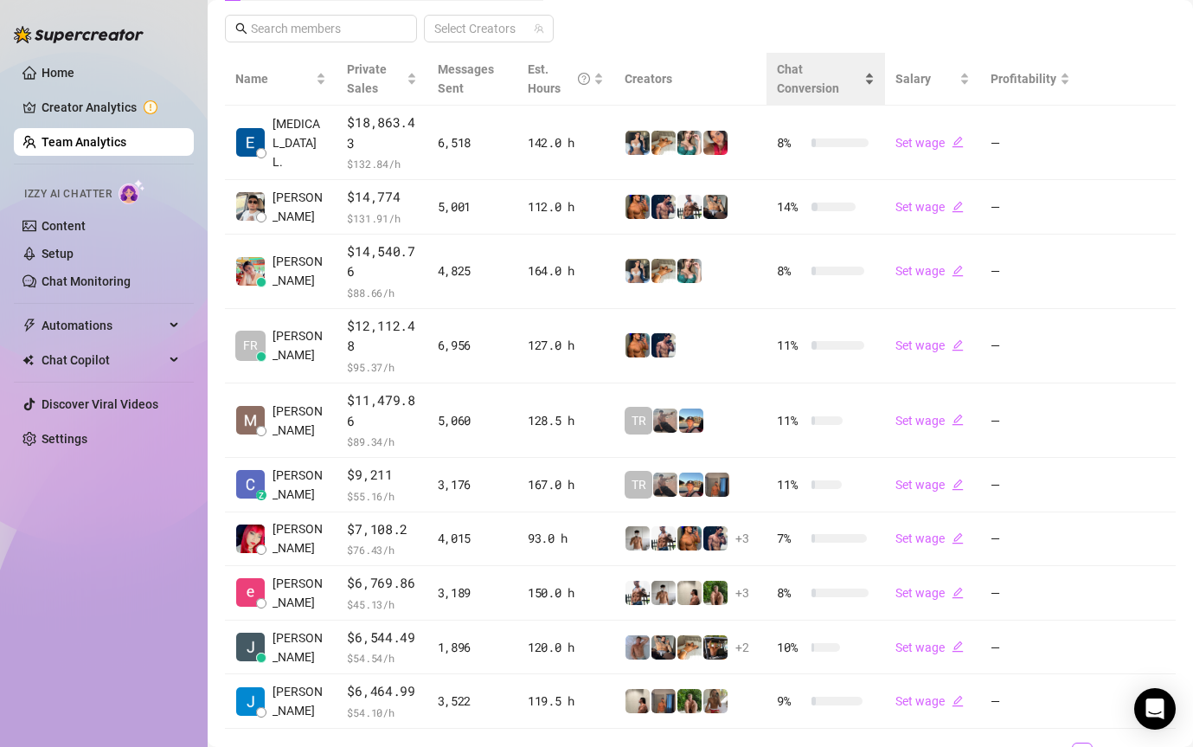
scroll to position [0, 0]
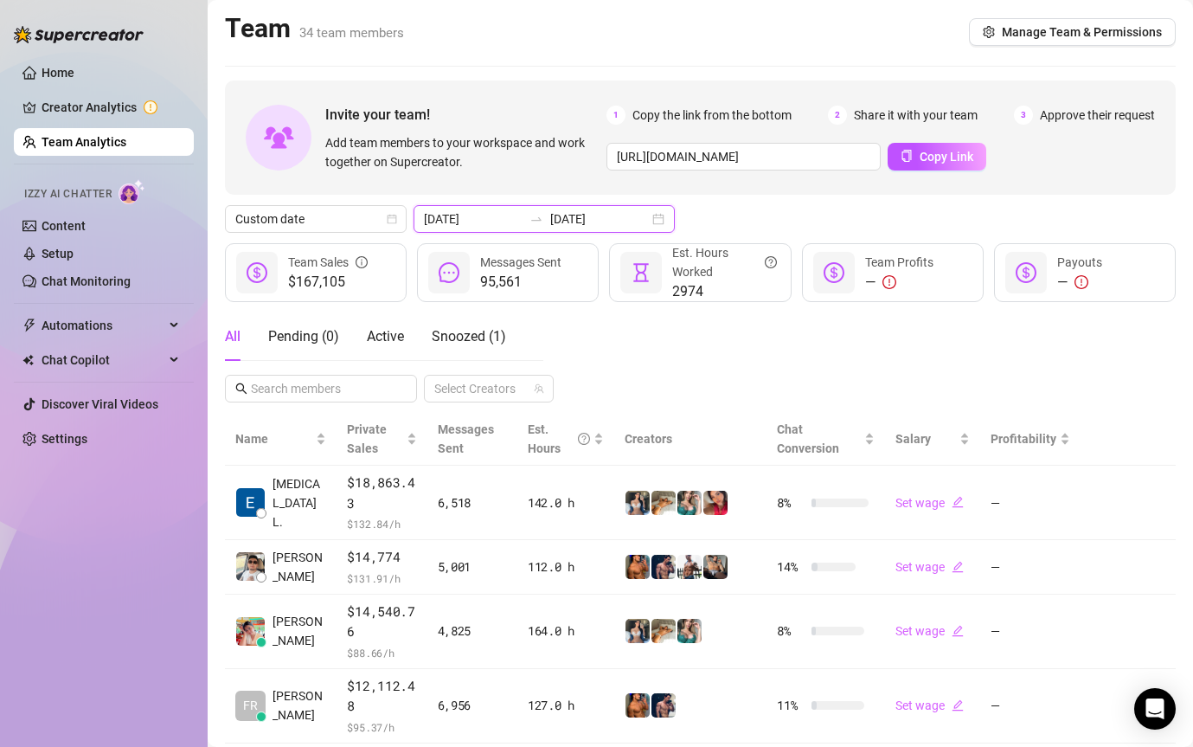
click at [479, 227] on input "[DATE]" at bounding box center [473, 218] width 99 height 19
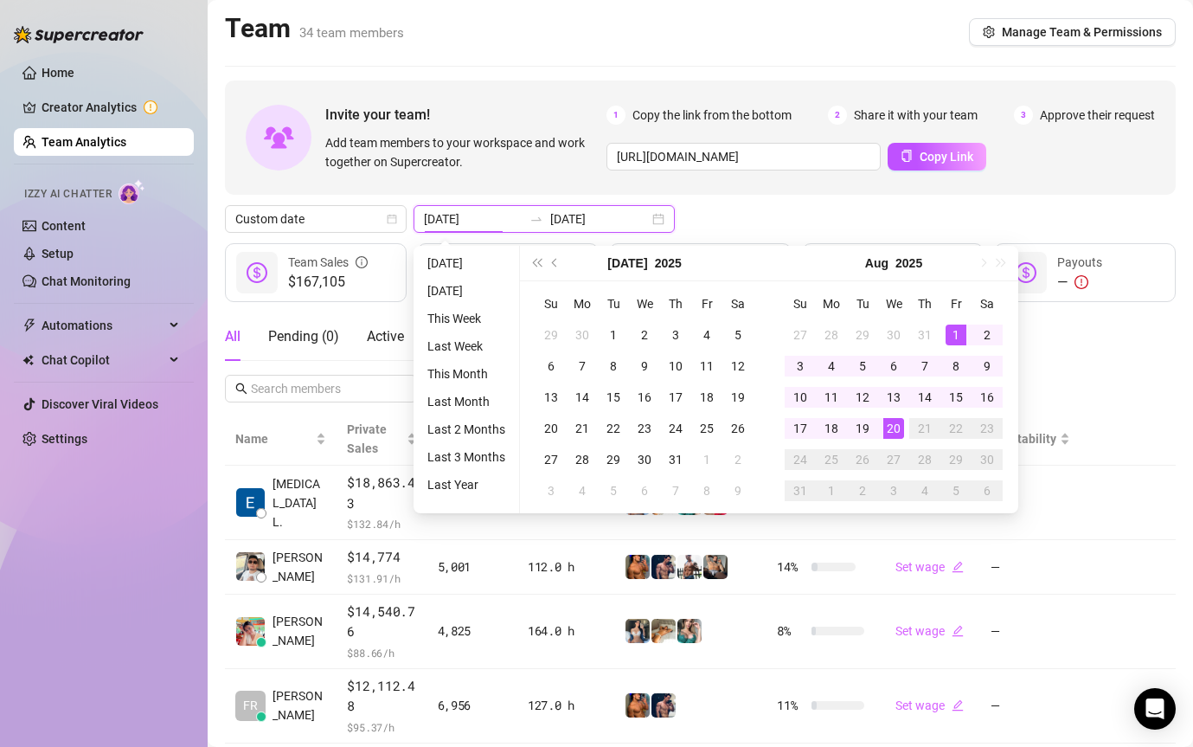
type input "[DATE]"
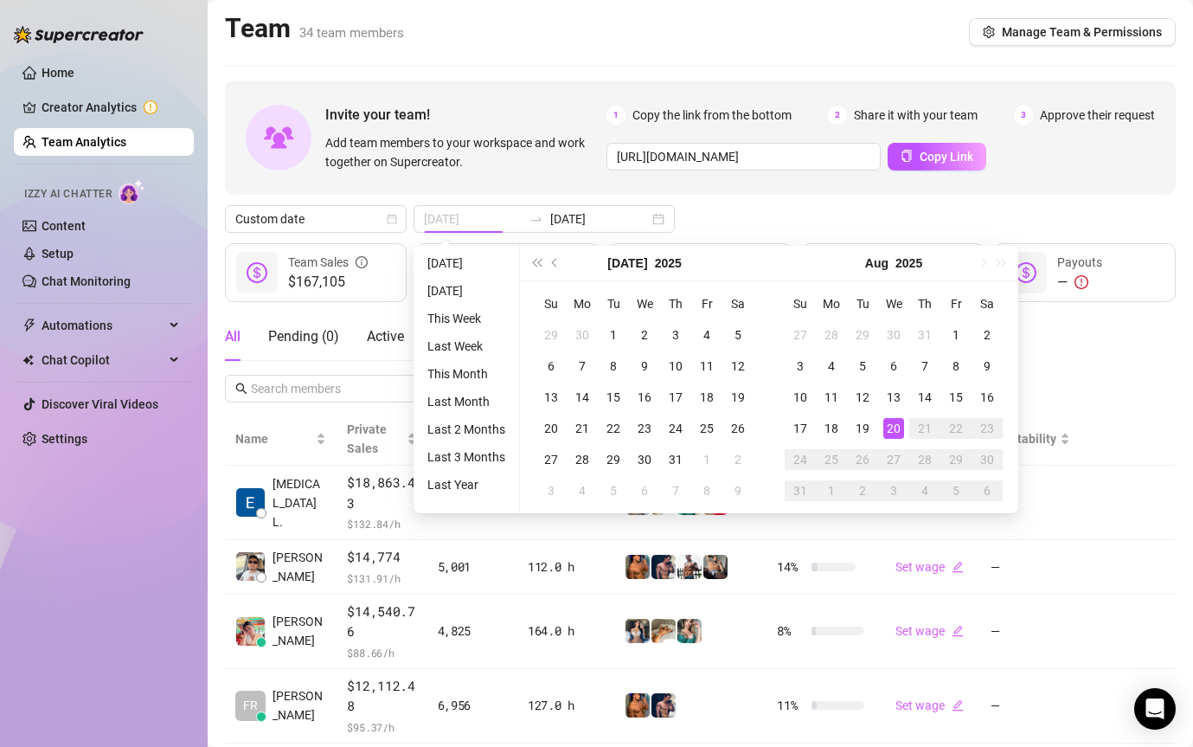
click at [890, 420] on div "20" at bounding box center [893, 428] width 21 height 21
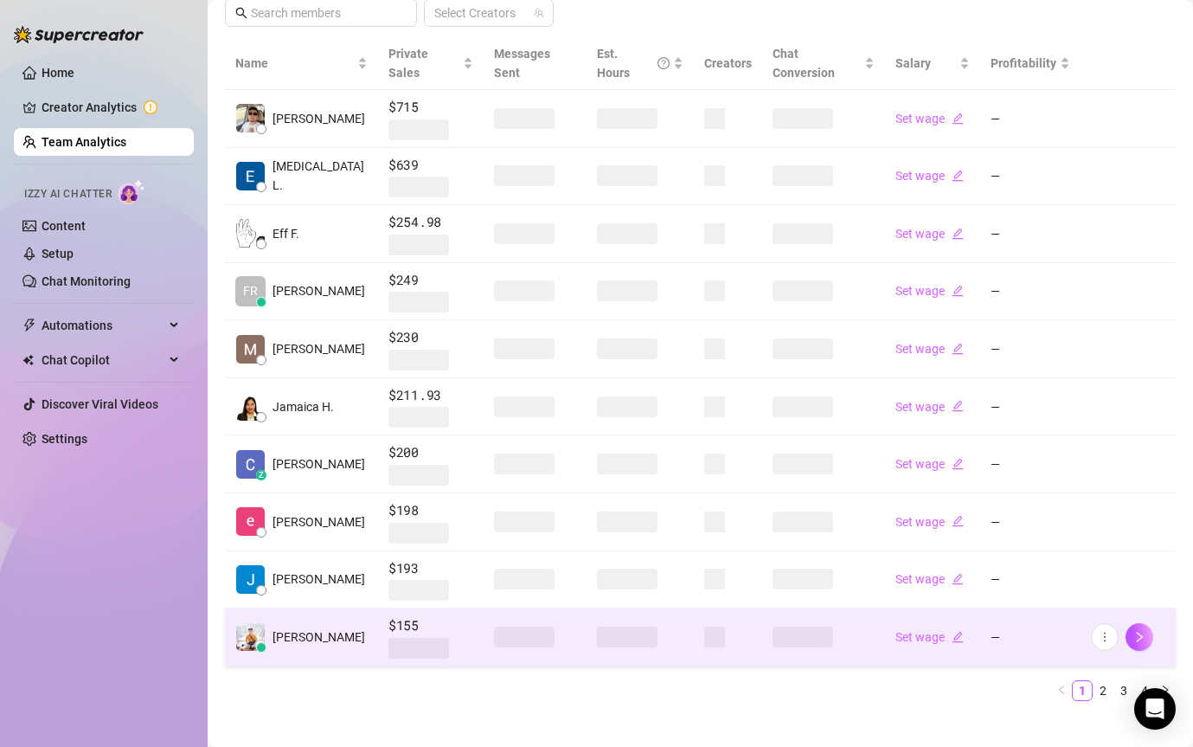
scroll to position [375, 0]
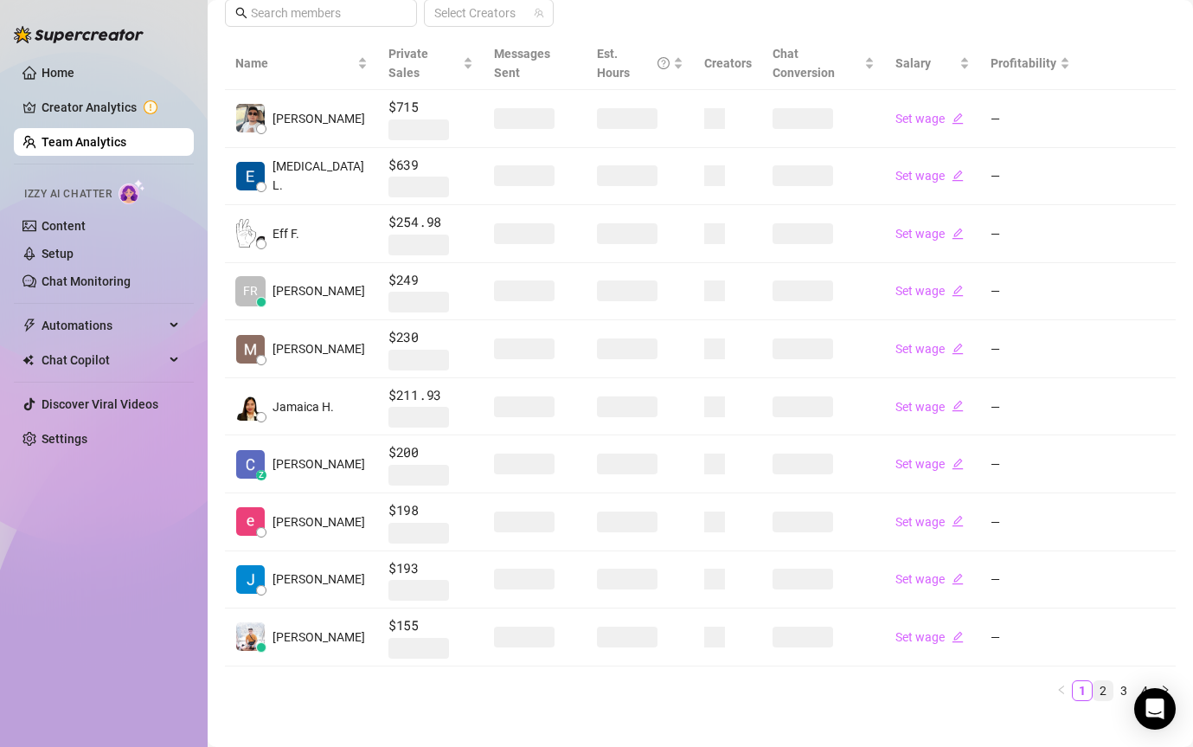
click at [1107, 681] on link "2" at bounding box center [1103, 690] width 19 height 19
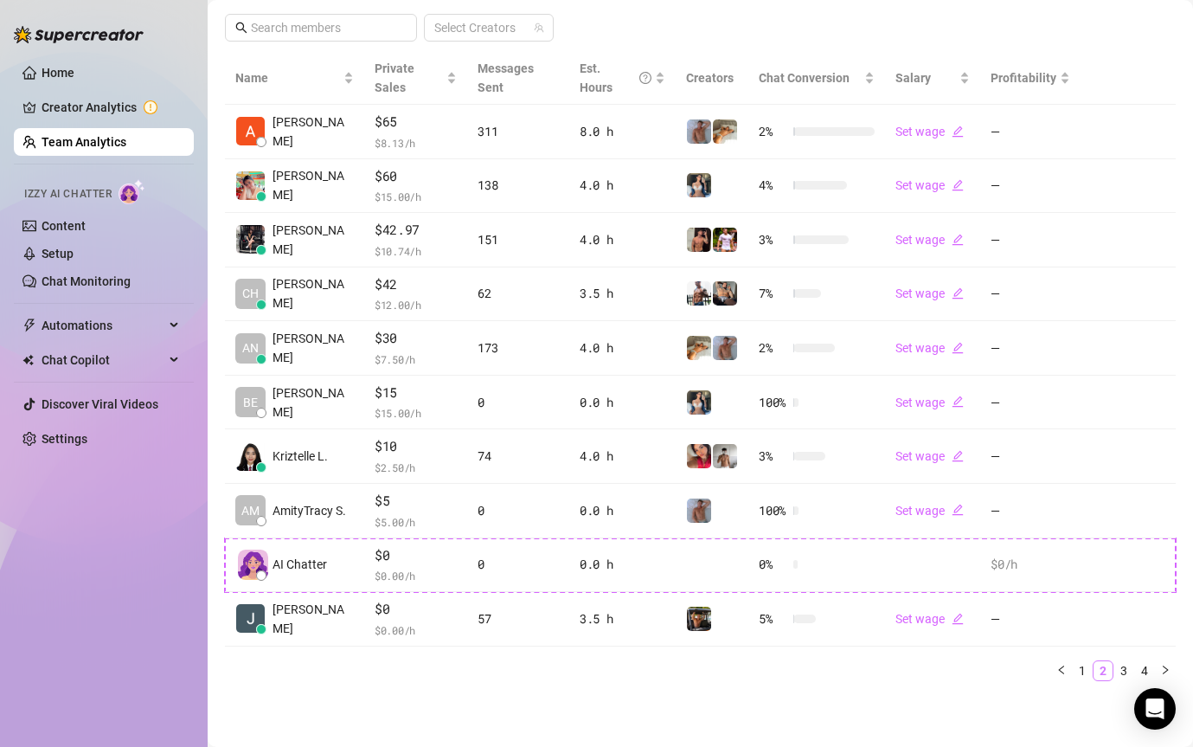
scroll to position [360, 0]
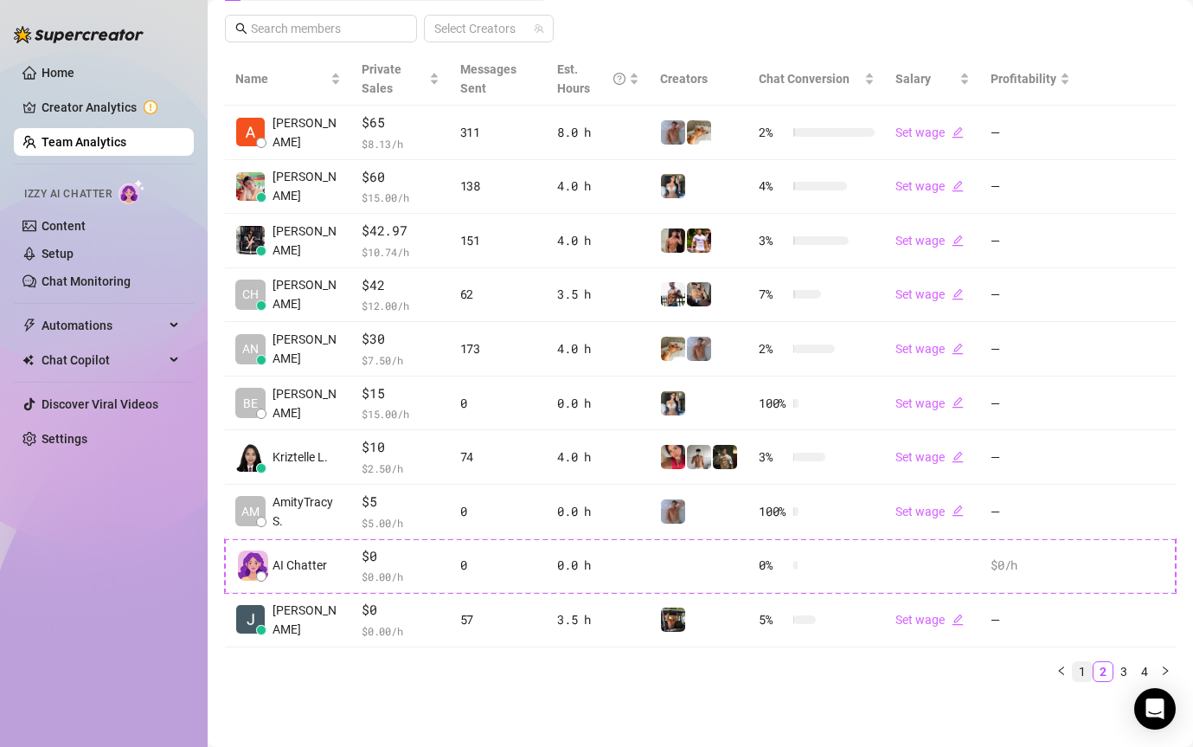
click at [1081, 678] on link "1" at bounding box center [1082, 671] width 19 height 19
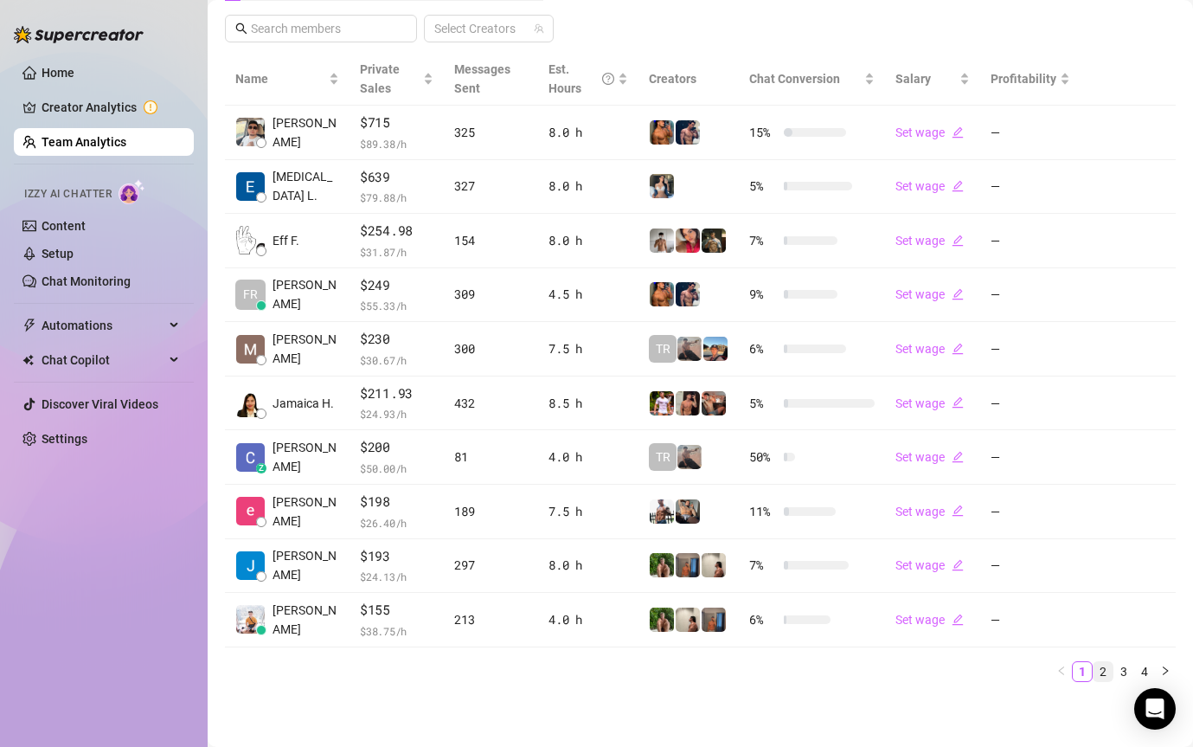
click at [1097, 669] on link "2" at bounding box center [1103, 671] width 19 height 19
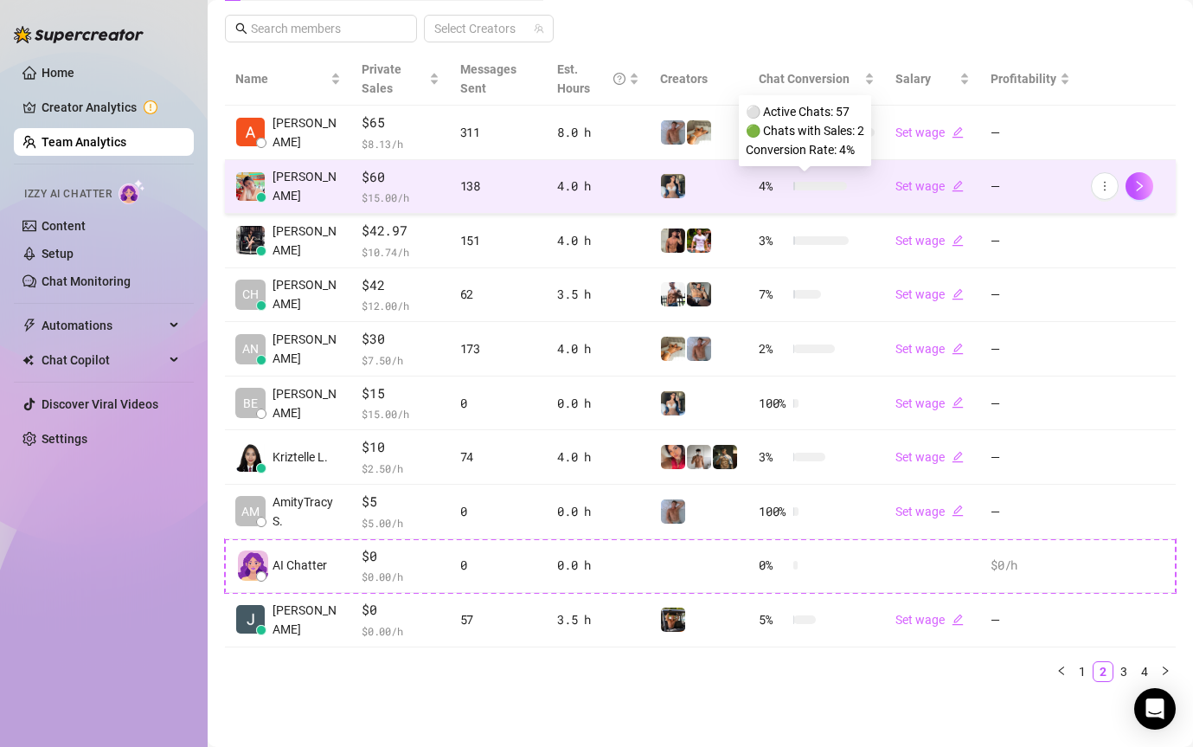
click at [807, 187] on div at bounding box center [820, 186] width 54 height 9
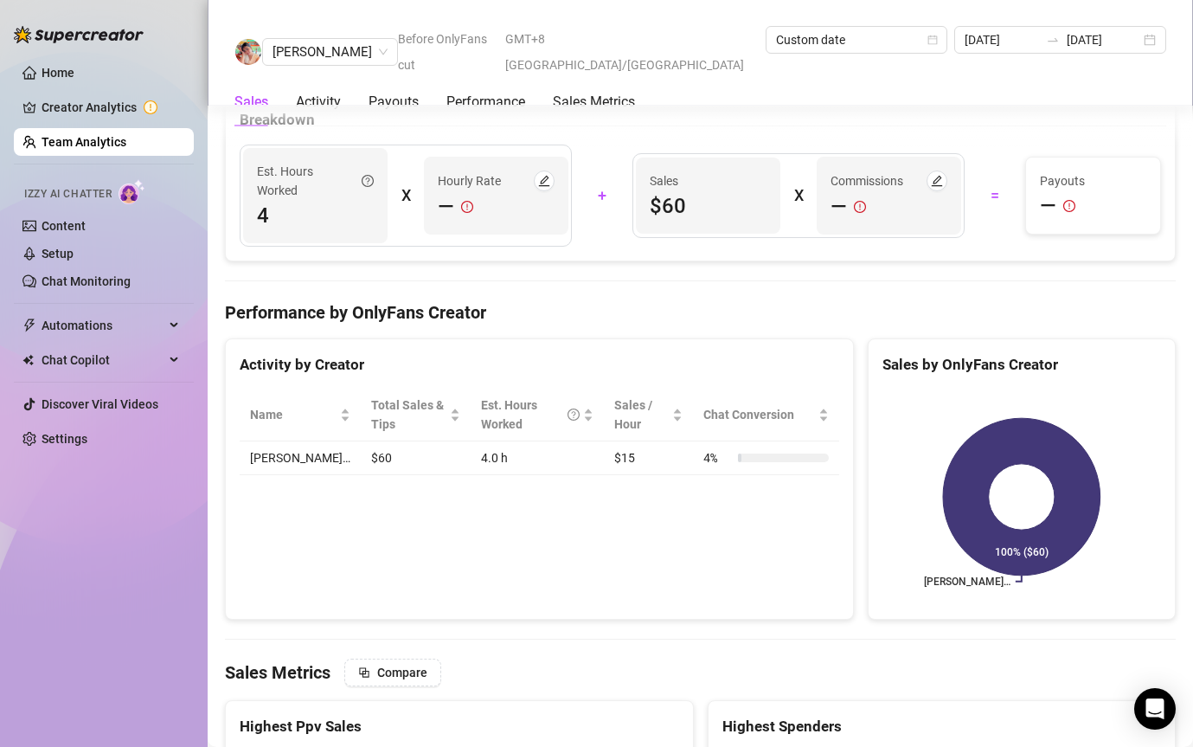
scroll to position [1642, 0]
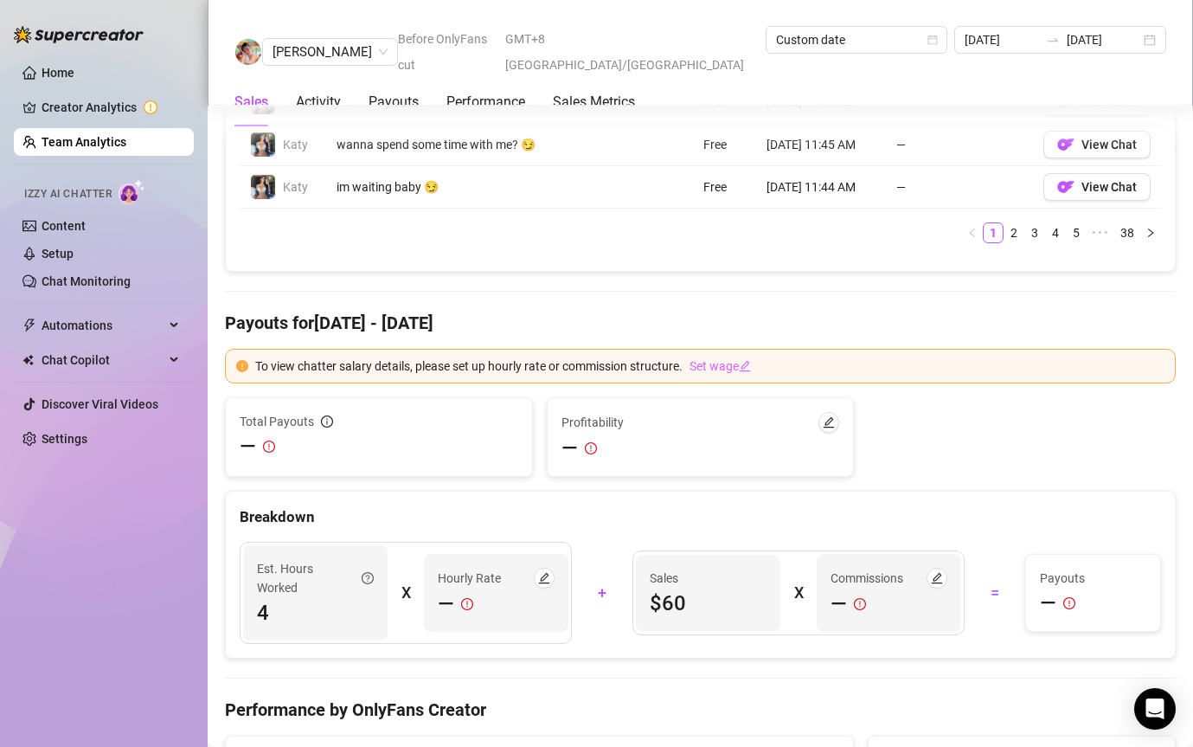
click at [126, 147] on link "Team Analytics" at bounding box center [84, 142] width 85 height 14
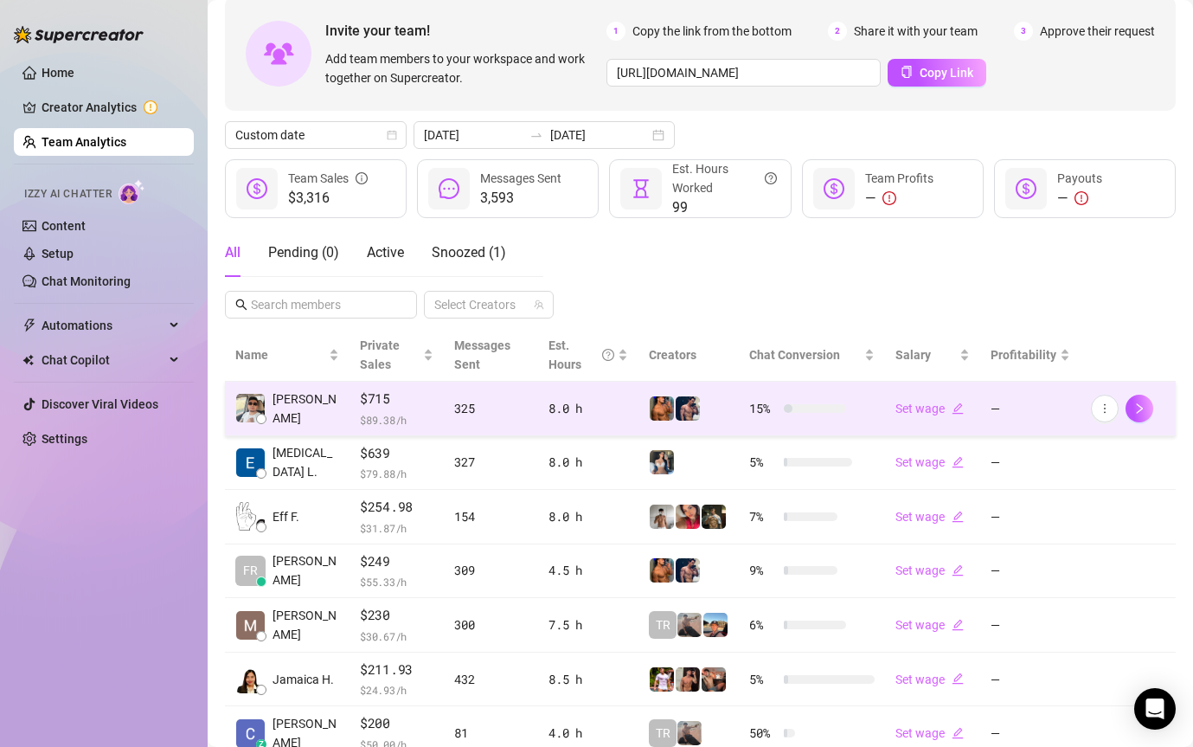
scroll to position [360, 0]
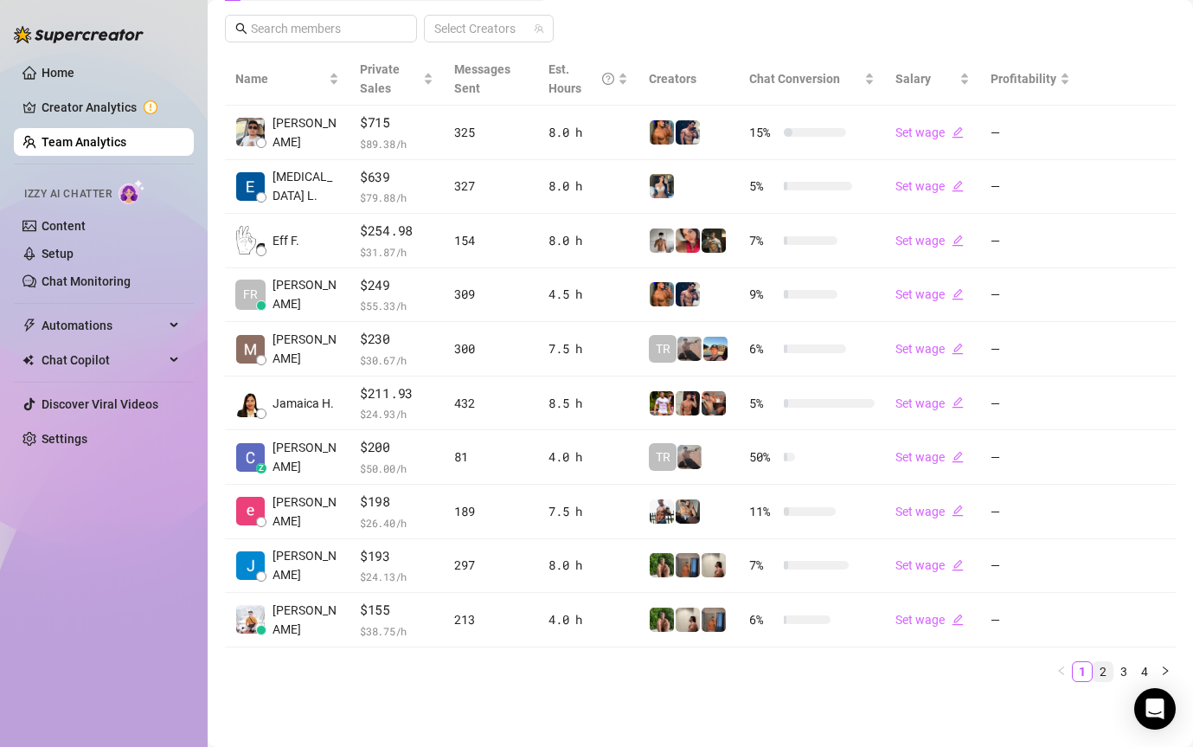
click at [1103, 670] on link "2" at bounding box center [1103, 671] width 19 height 19
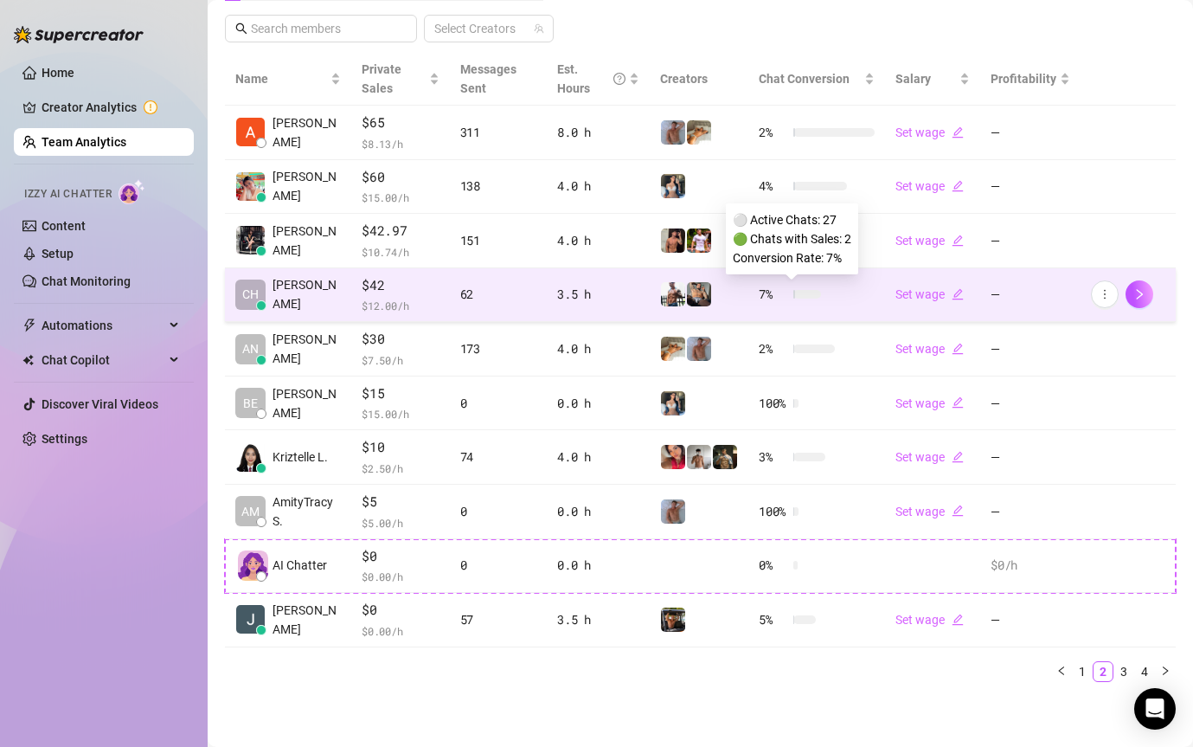
click at [798, 288] on div "7 %" at bounding box center [790, 294] width 62 height 19
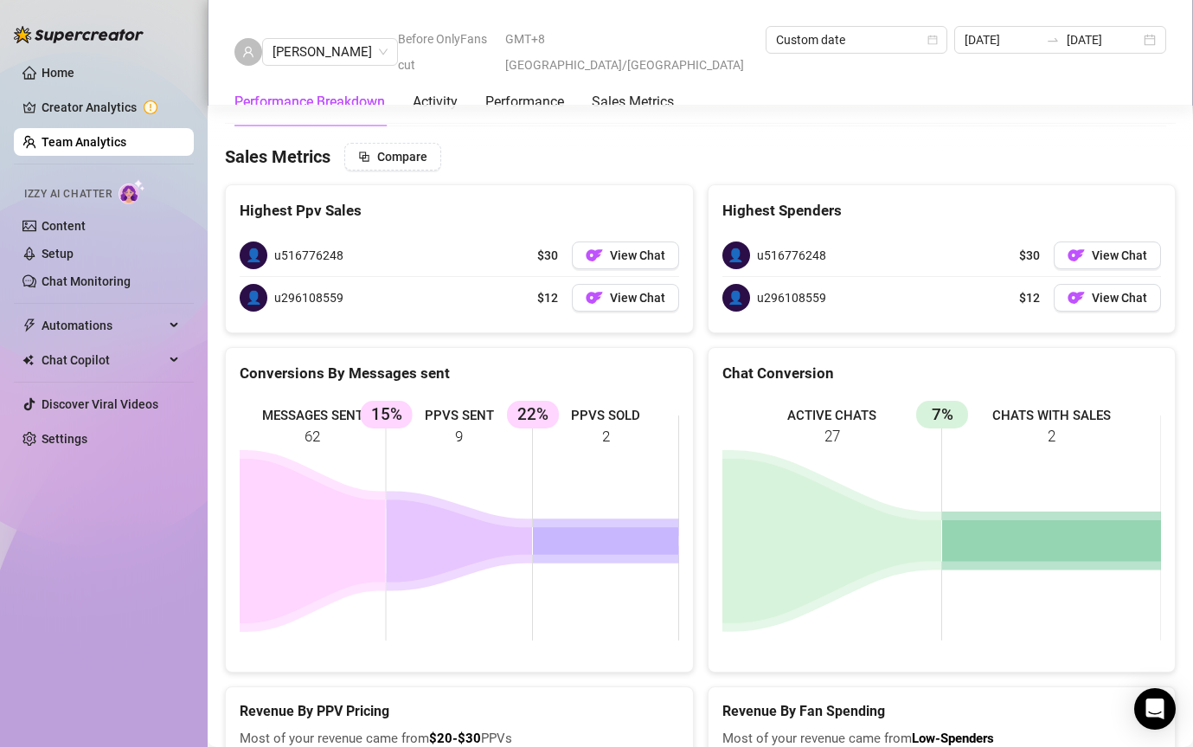
scroll to position [2449, 0]
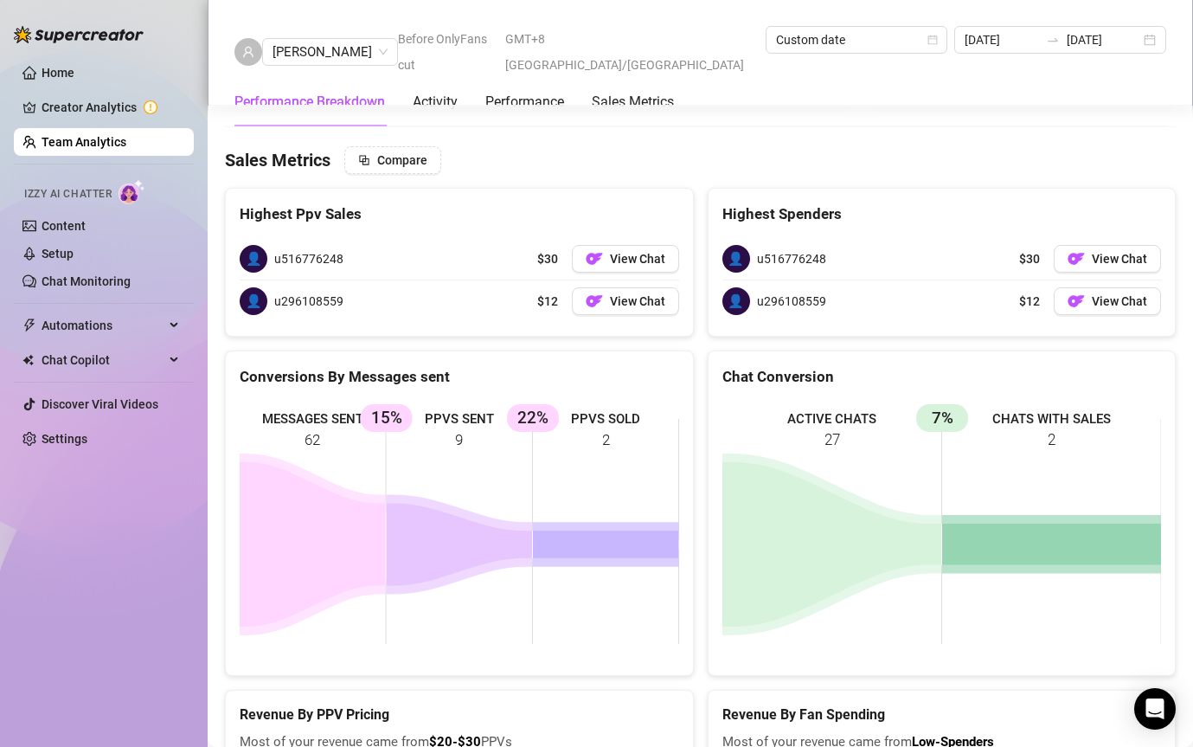
click at [119, 135] on link "Team Analytics" at bounding box center [84, 142] width 85 height 14
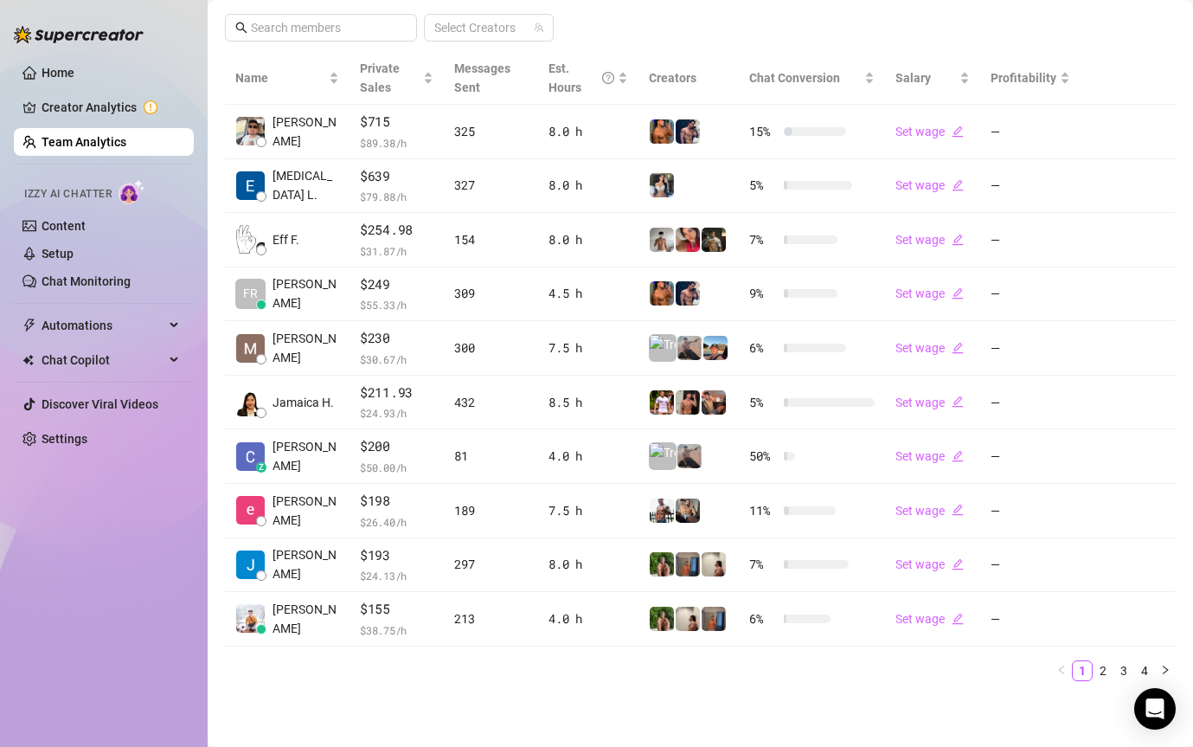
scroll to position [360, 0]
click at [61, 126] on ul "Home Creator Analytics Team Analytics Izzy AI Chatter Content Setup Chat Monito…" at bounding box center [104, 255] width 180 height 407
